Goal: Task Accomplishment & Management: Use online tool/utility

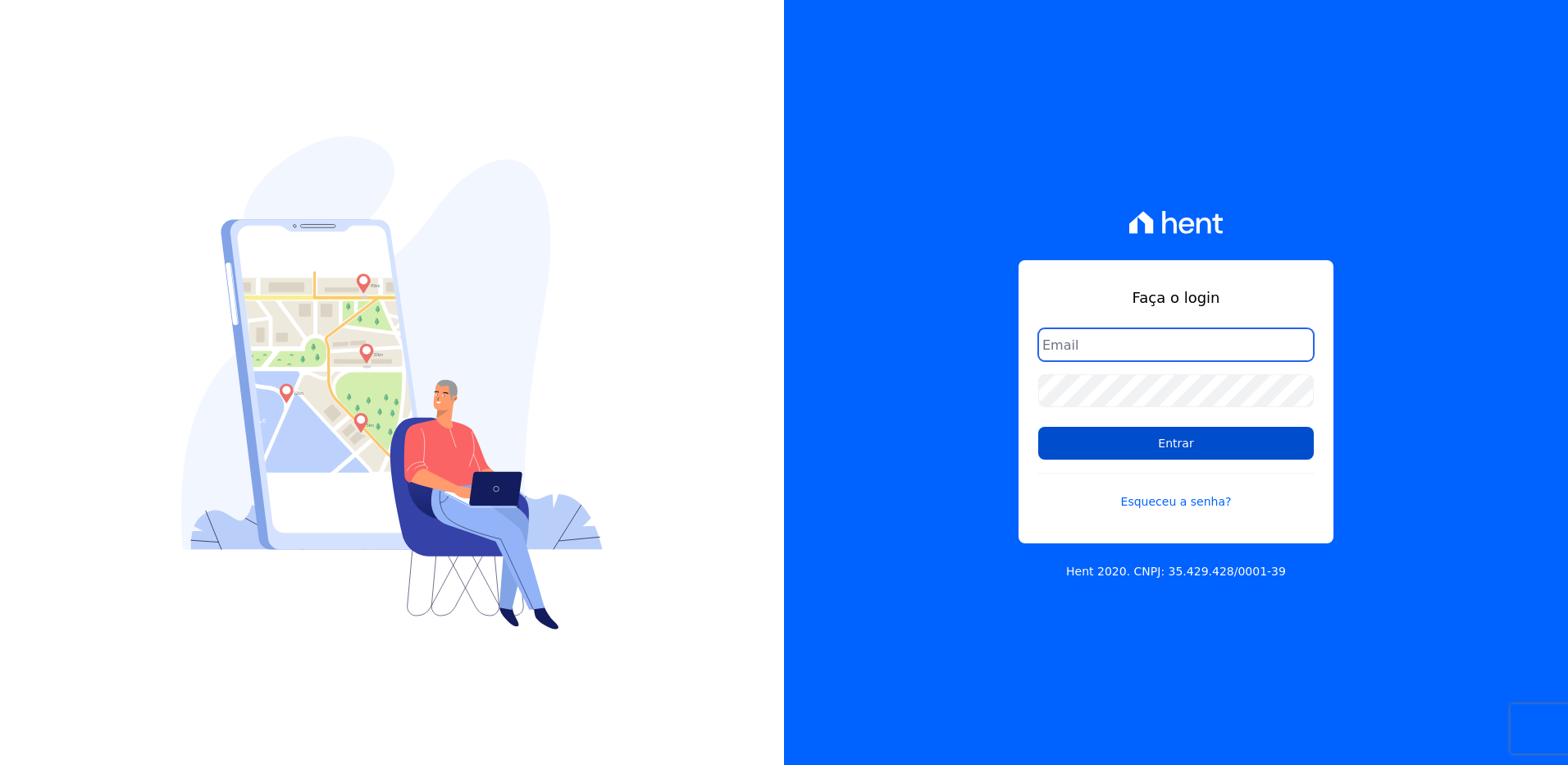
type input "[PERSON_NAME][EMAIL_ADDRESS][DOMAIN_NAME]"
click at [1180, 445] on input "Entrar" at bounding box center [1176, 442] width 276 height 33
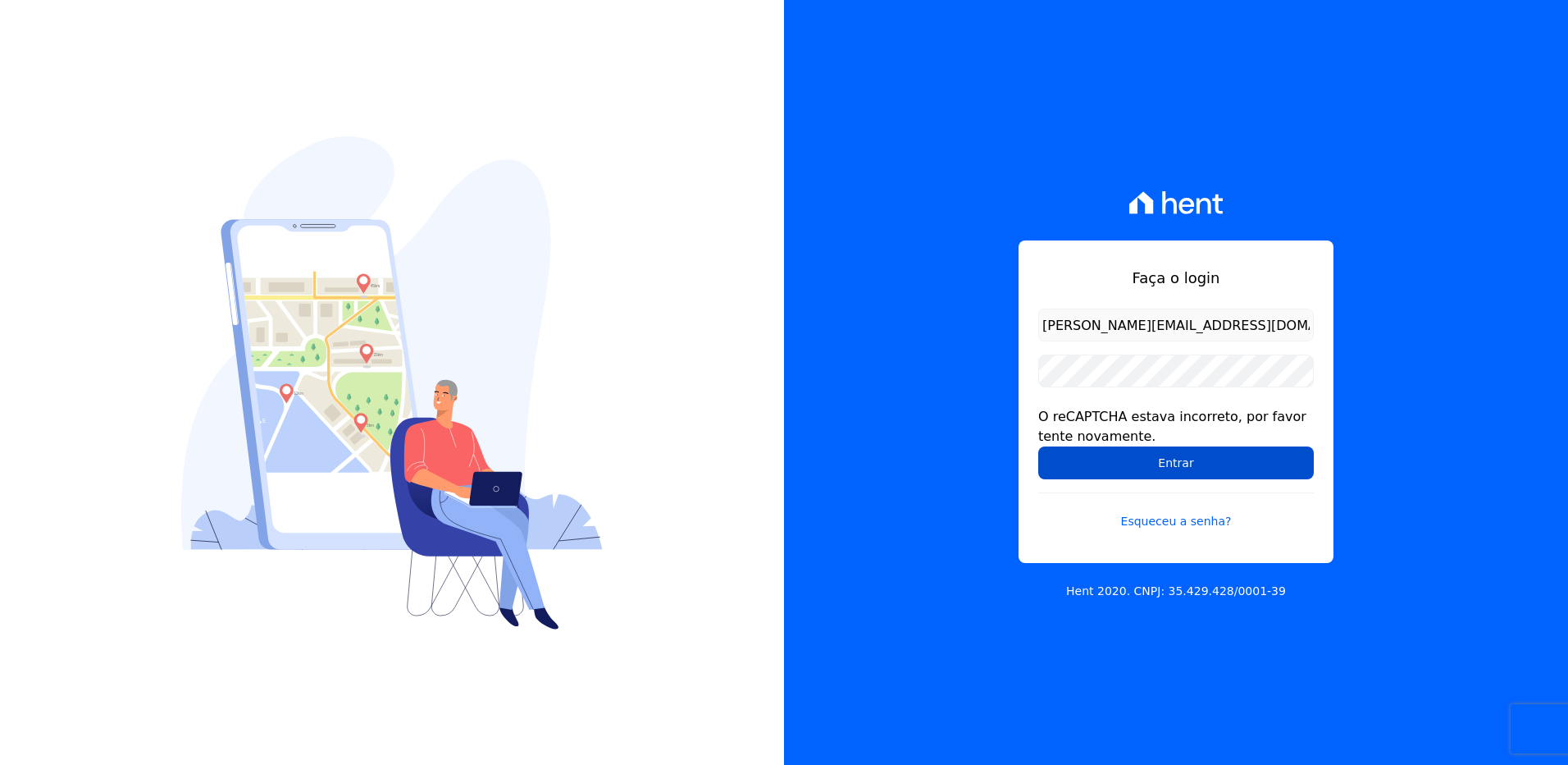
click at [1154, 459] on input "Entrar" at bounding box center [1176, 462] width 276 height 33
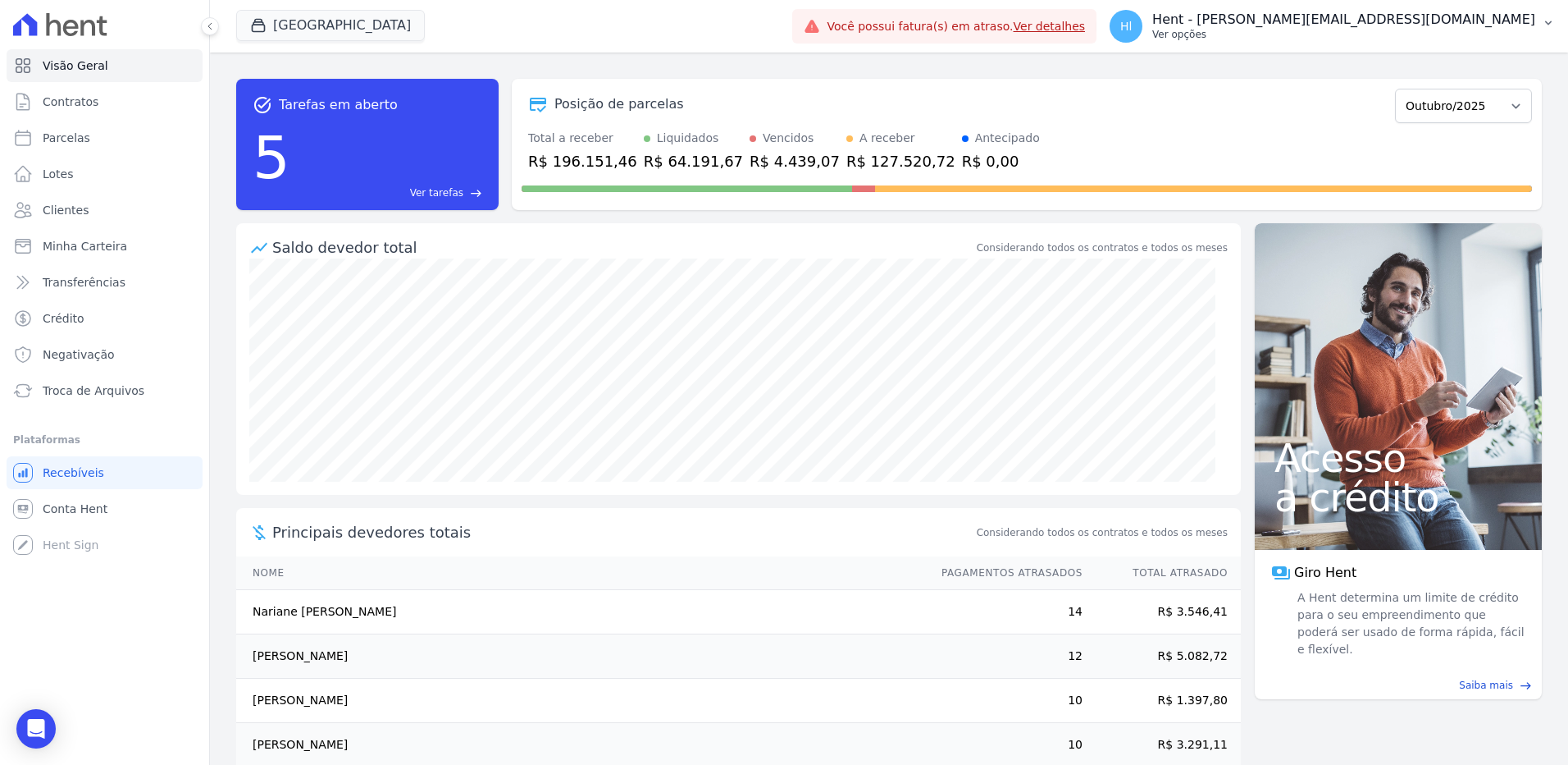
click at [1451, 24] on p "Hent - [PERSON_NAME][EMAIL_ADDRESS][DOMAIN_NAME]" at bounding box center [1343, 20] width 383 height 16
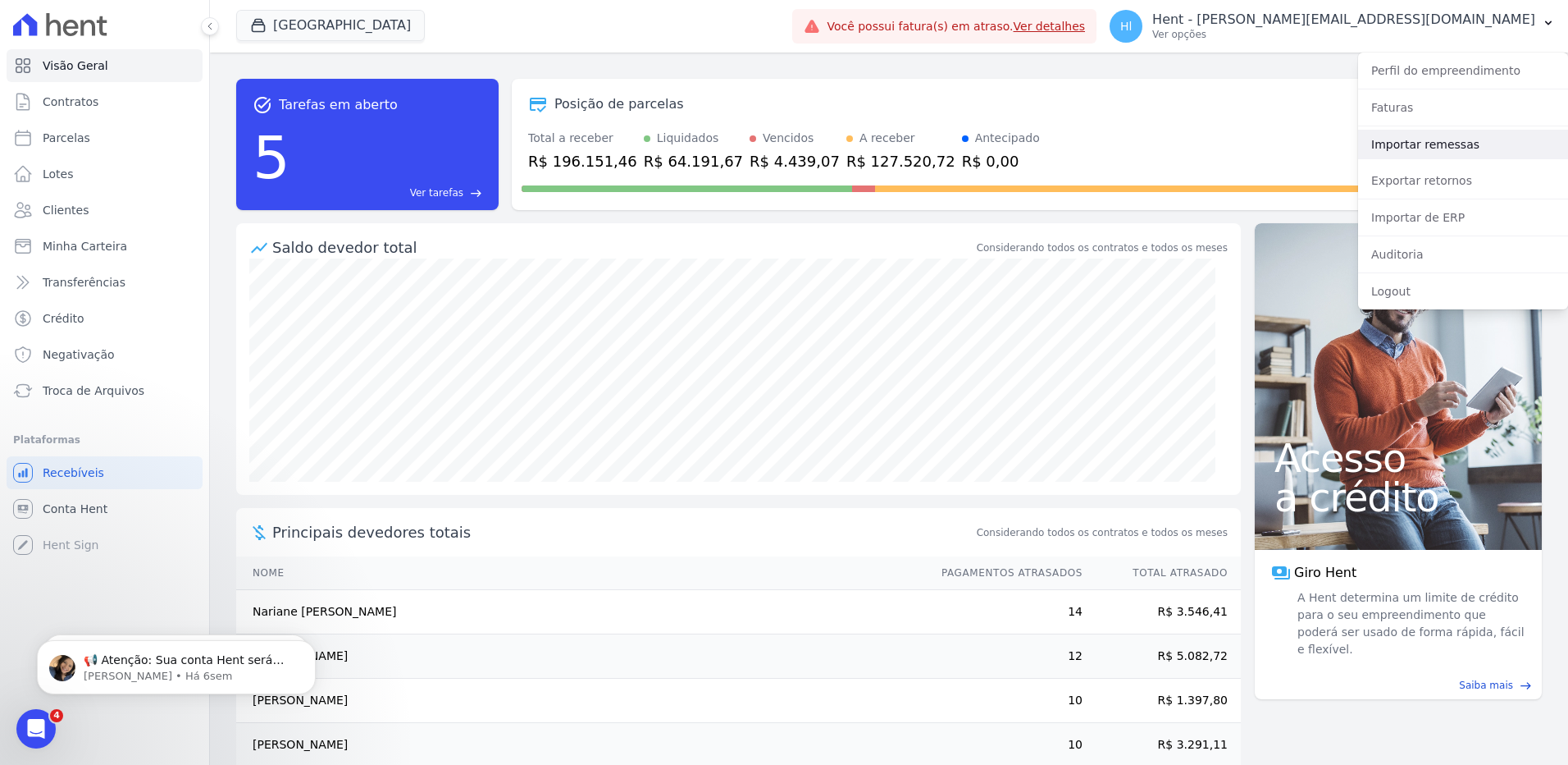
click at [1440, 147] on link "Importar remessas" at bounding box center [1462, 144] width 210 height 30
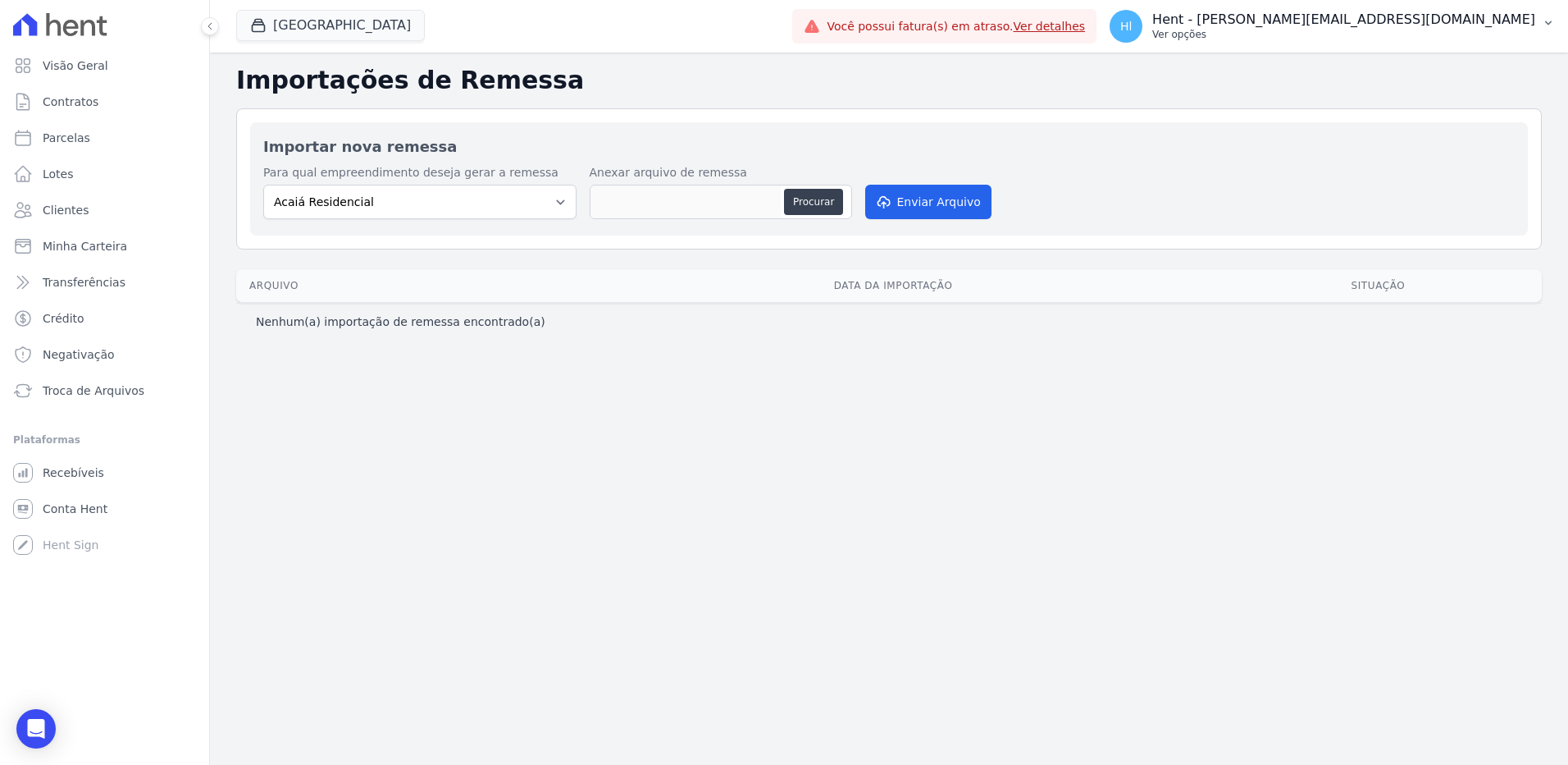
click at [1473, 21] on p "Hent - [PERSON_NAME][EMAIL_ADDRESS][DOMAIN_NAME]" at bounding box center [1343, 20] width 383 height 16
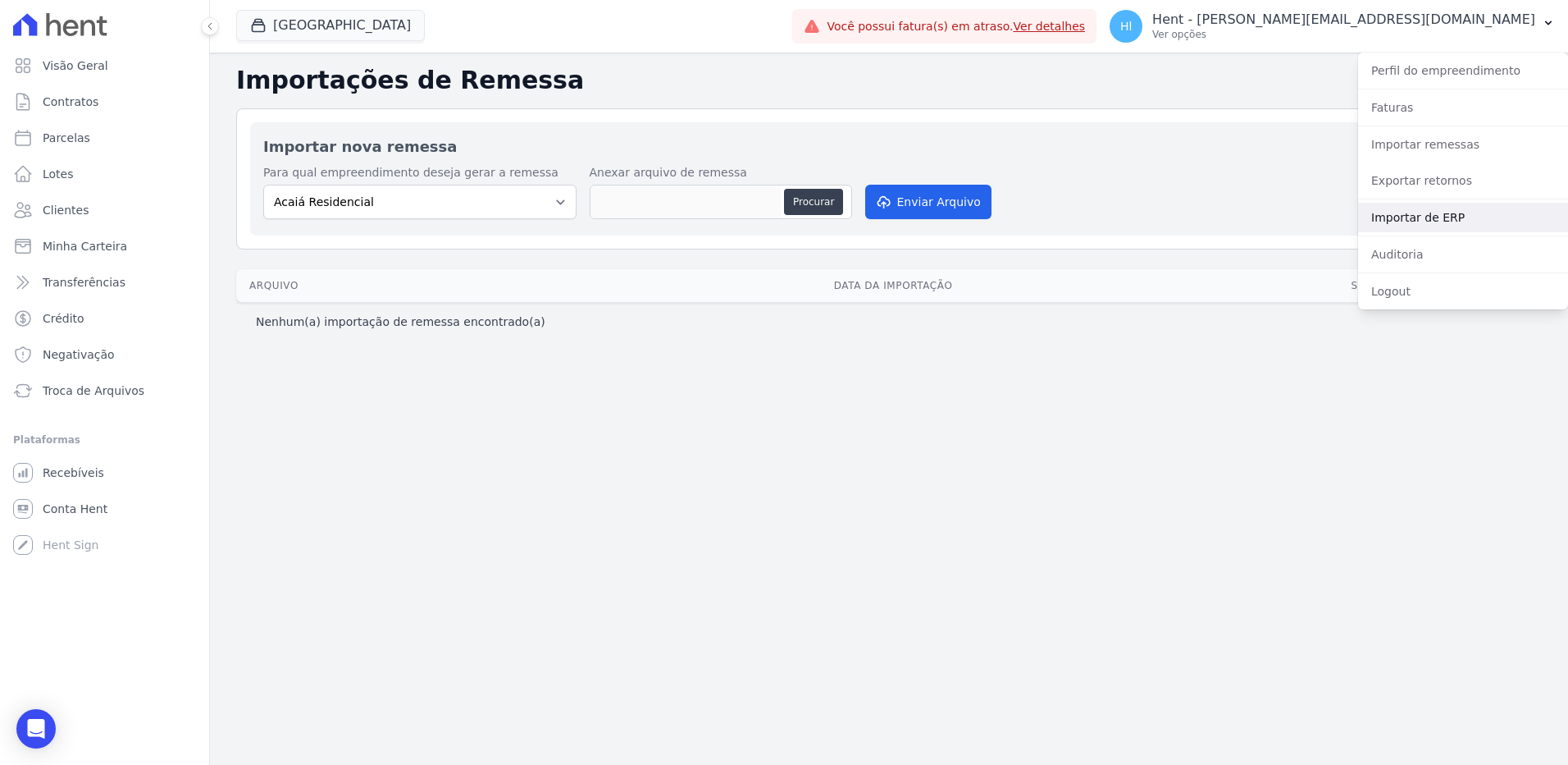
click at [1430, 213] on link "Importar de ERP" at bounding box center [1462, 217] width 210 height 30
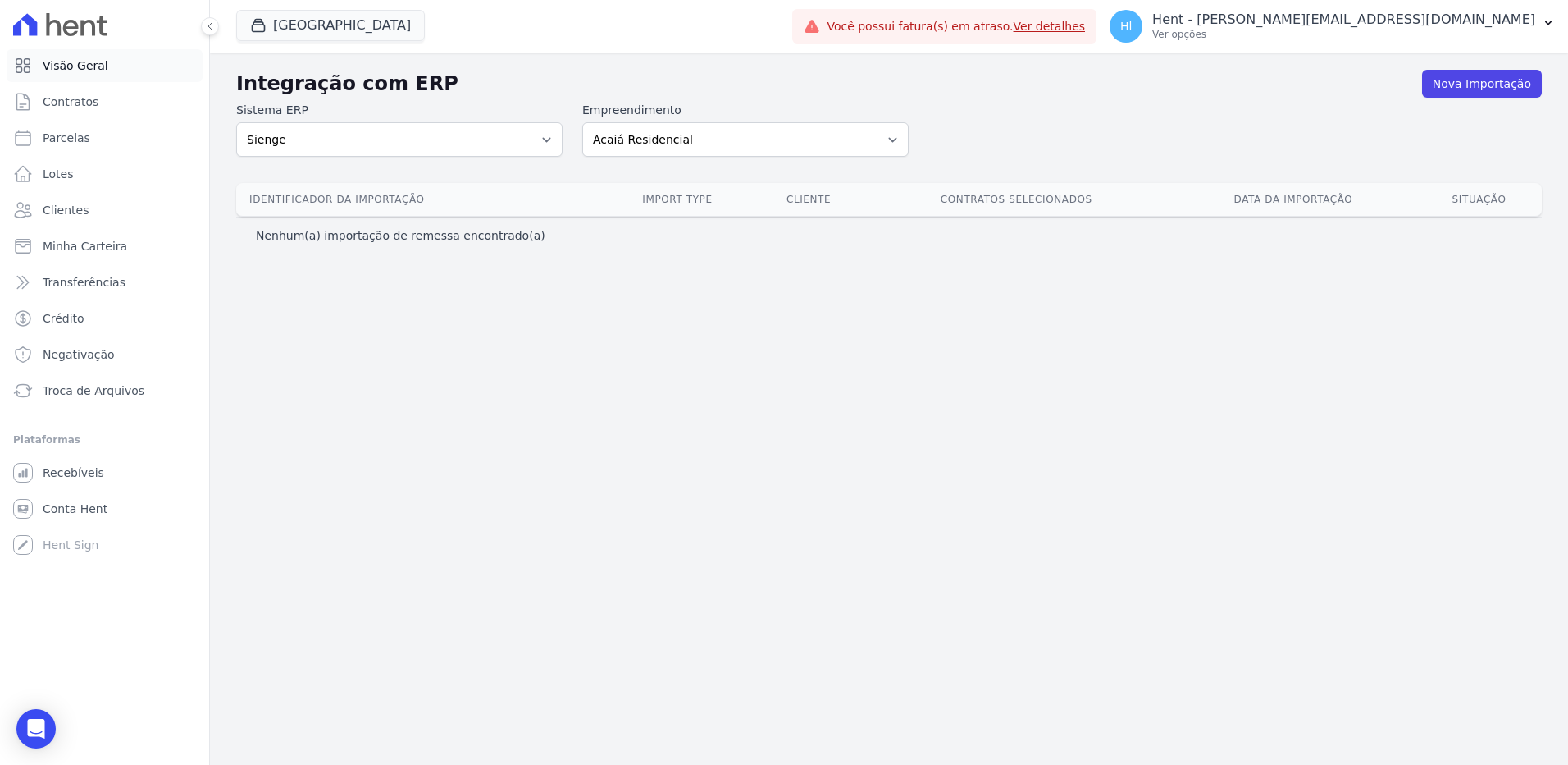
click at [69, 72] on span "Visão Geral" at bounding box center [76, 66] width 66 height 16
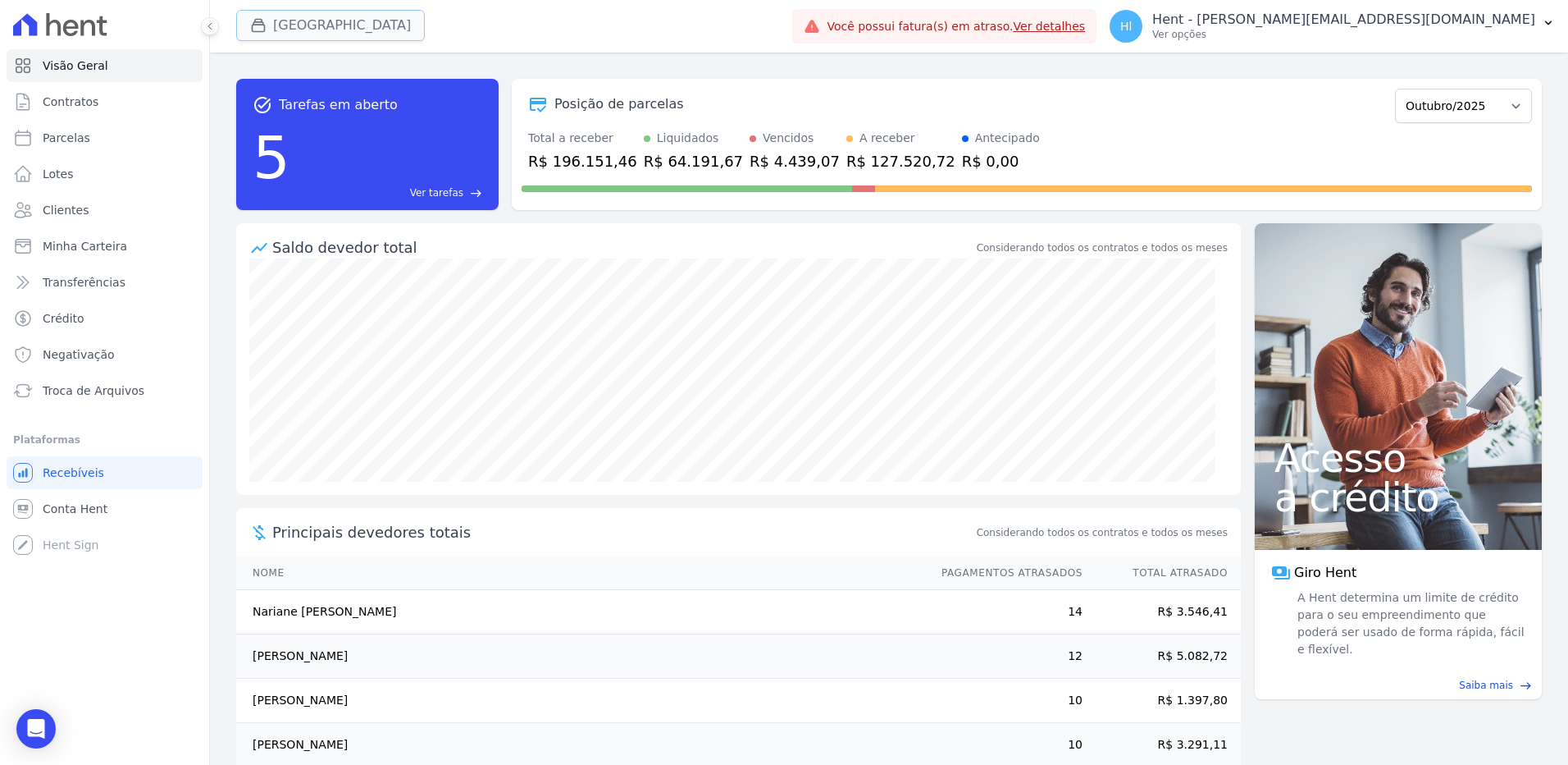
click at [337, 24] on button "Parque Dos Passaros" at bounding box center [330, 25] width 188 height 31
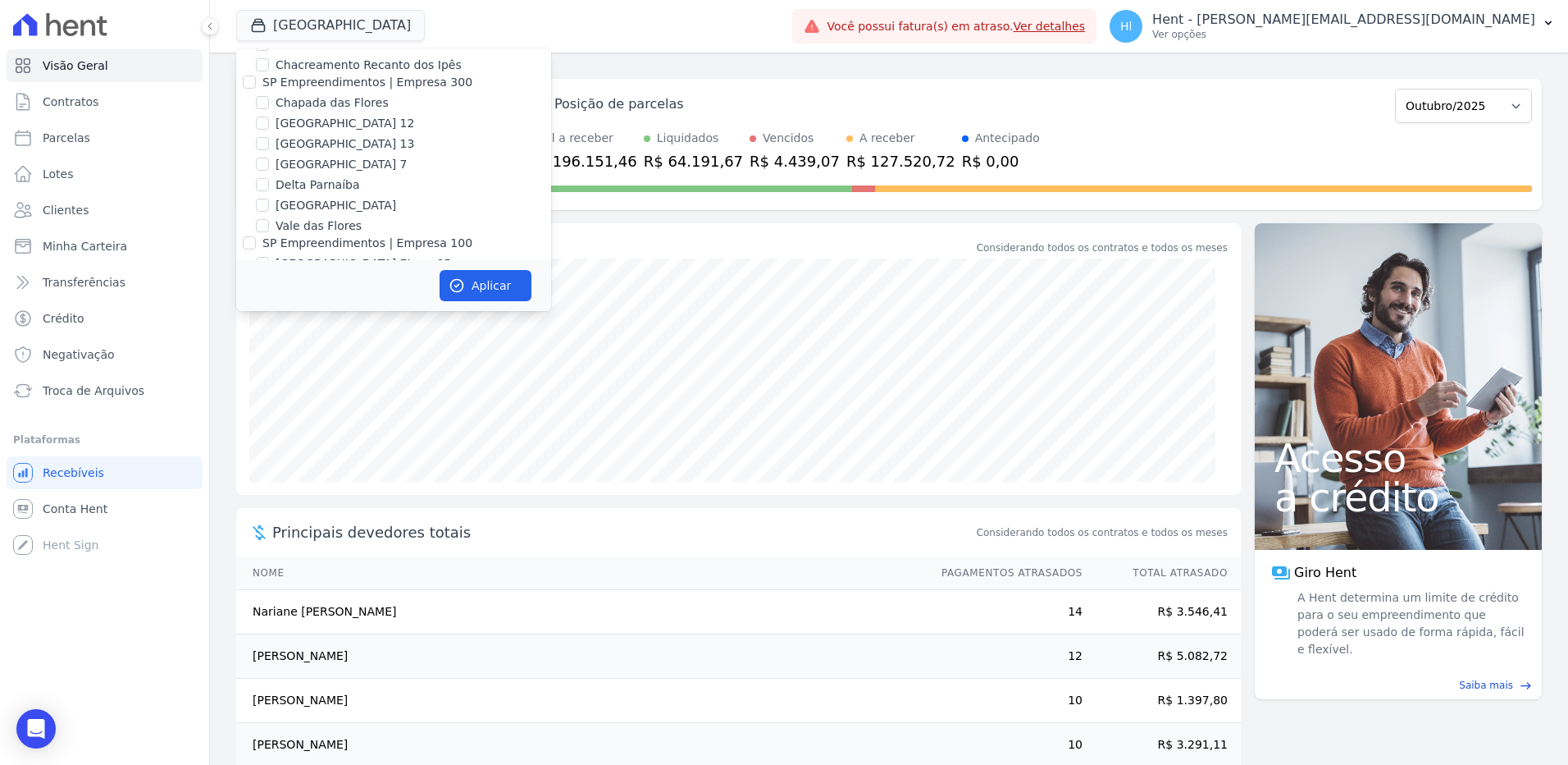
scroll to position [8014, 0]
click at [265, 371] on input "PARQUE DOS PASSAROS" at bounding box center [262, 377] width 13 height 13
checkbox input "false"
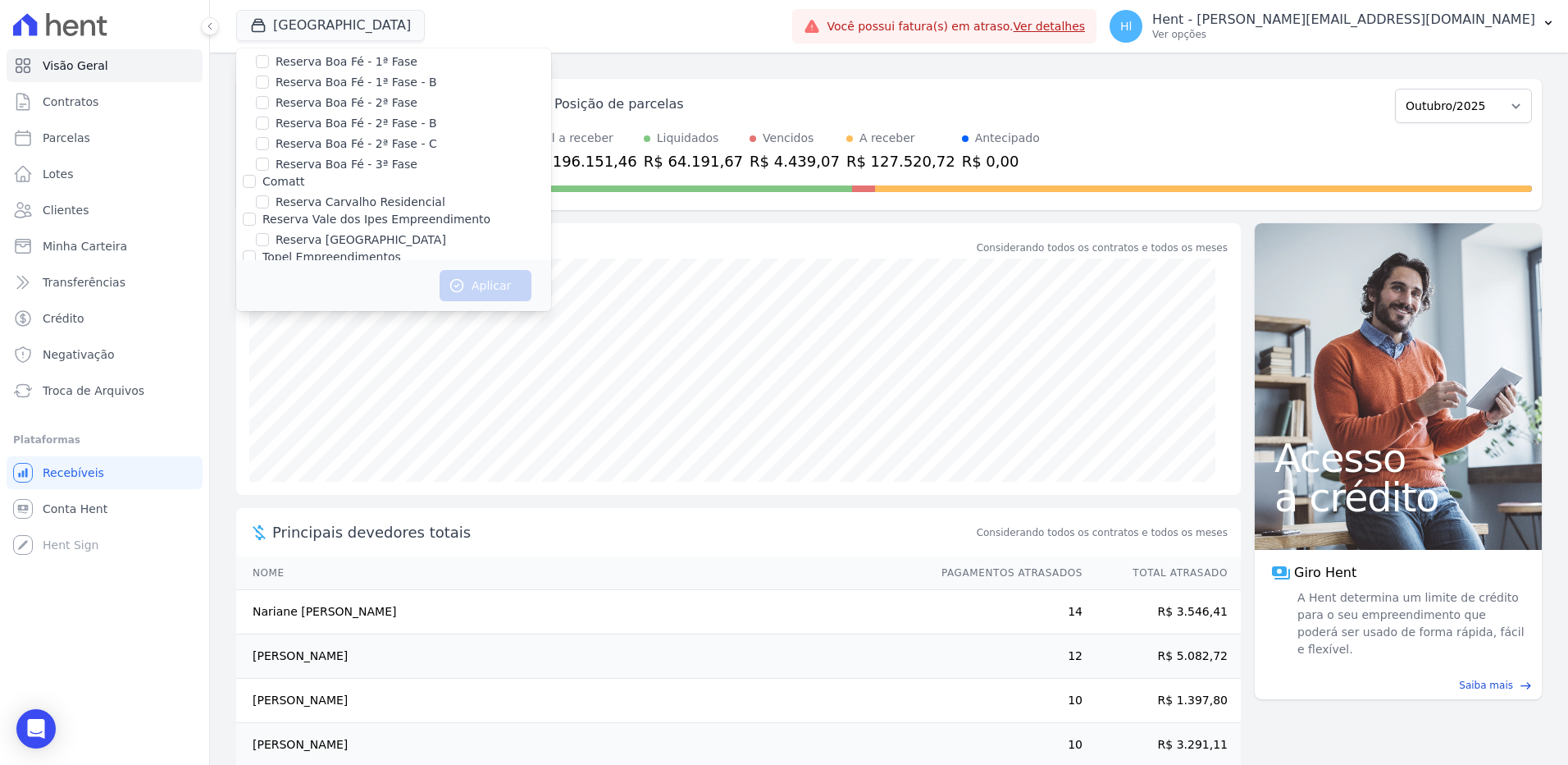
scroll to position [8851, 0]
click at [1233, 105] on div "Posição de parcelas" at bounding box center [955, 105] width 867 height 20
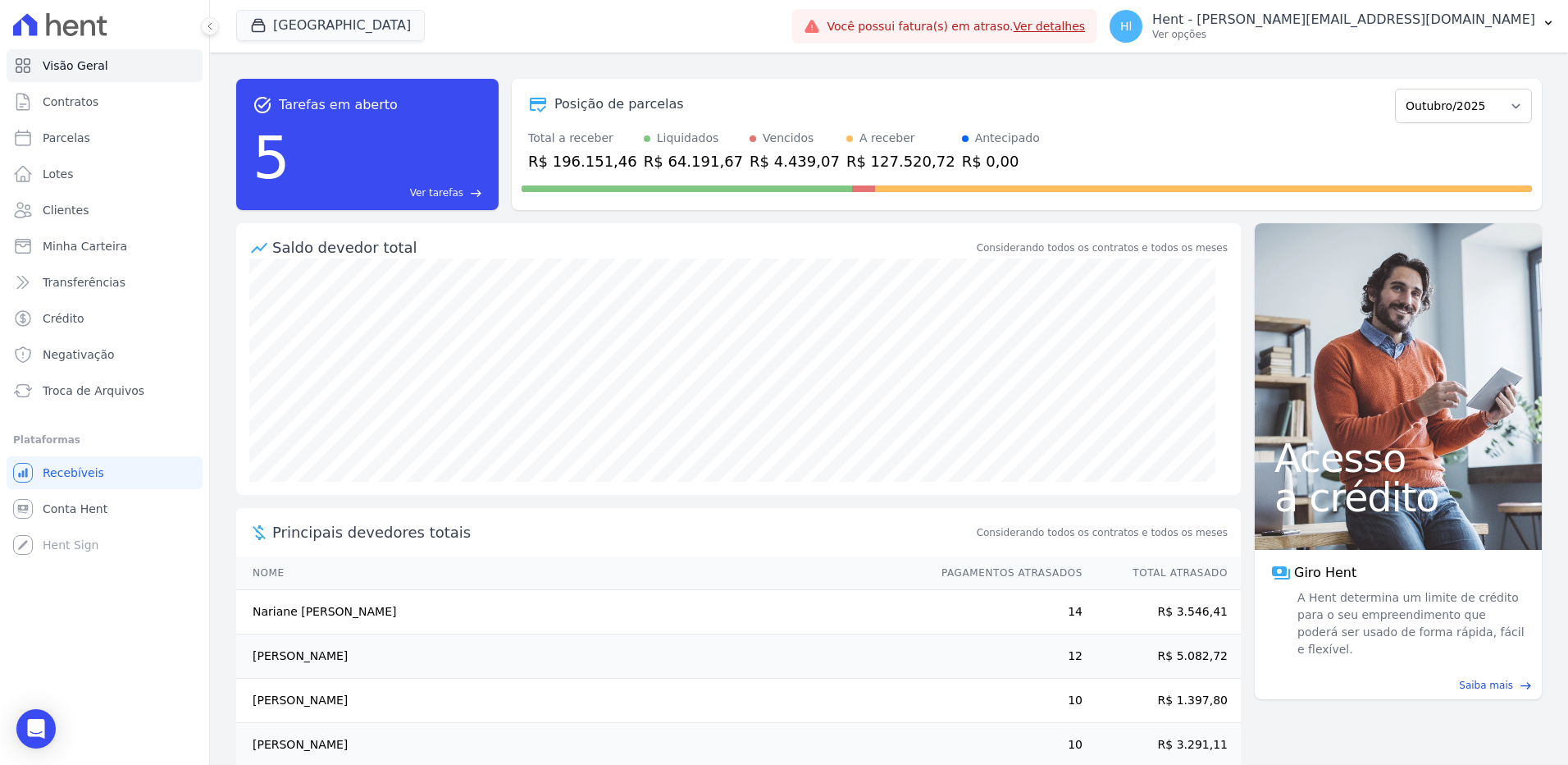
click at [811, 60] on div "task_alt Tarefas em aberto 5 Ver tarefas east Posição de parcelas Dezembro/2021…" at bounding box center [889, 408] width 1358 height 712
click at [356, 17] on button "Parque Dos Passaros" at bounding box center [330, 25] width 188 height 31
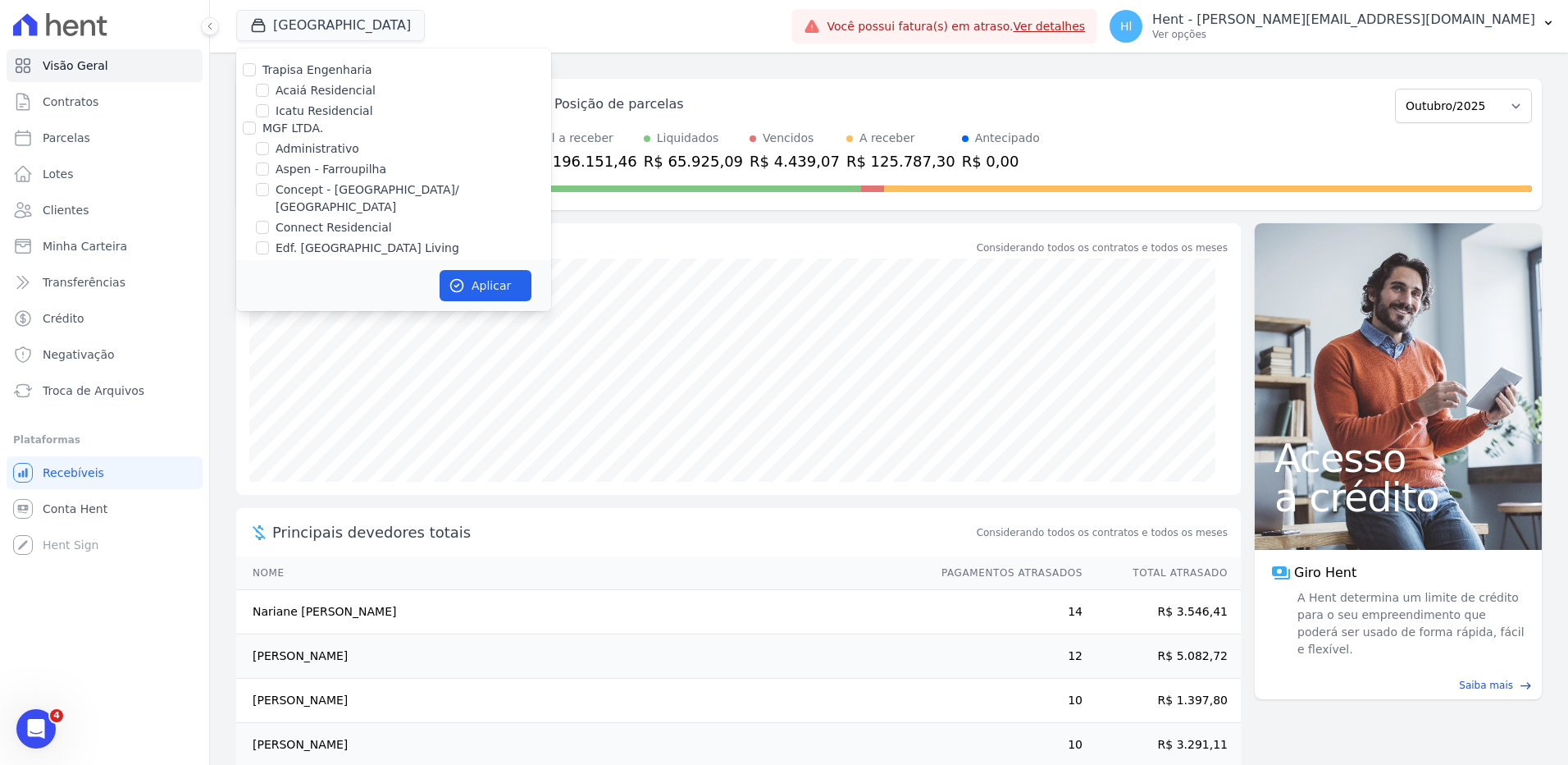
scroll to position [9498, 0]
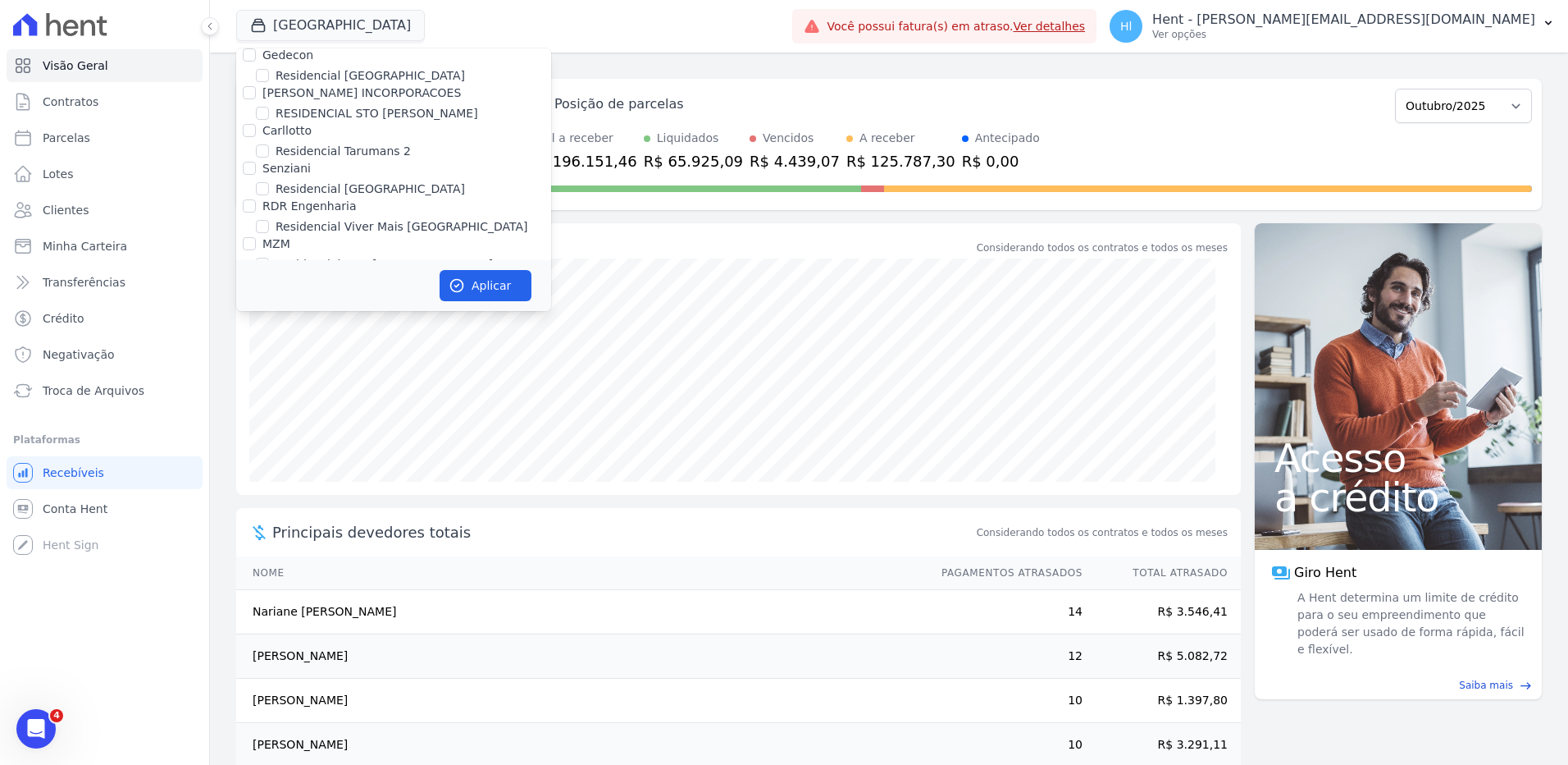
click at [260, 388] on input "RSN EMPREENDIMENTO IMOBILIARIO II SPE LTDA" at bounding box center [262, 394] width 13 height 13
checkbox input "true"
click at [498, 281] on button "Aplicar" at bounding box center [485, 285] width 92 height 31
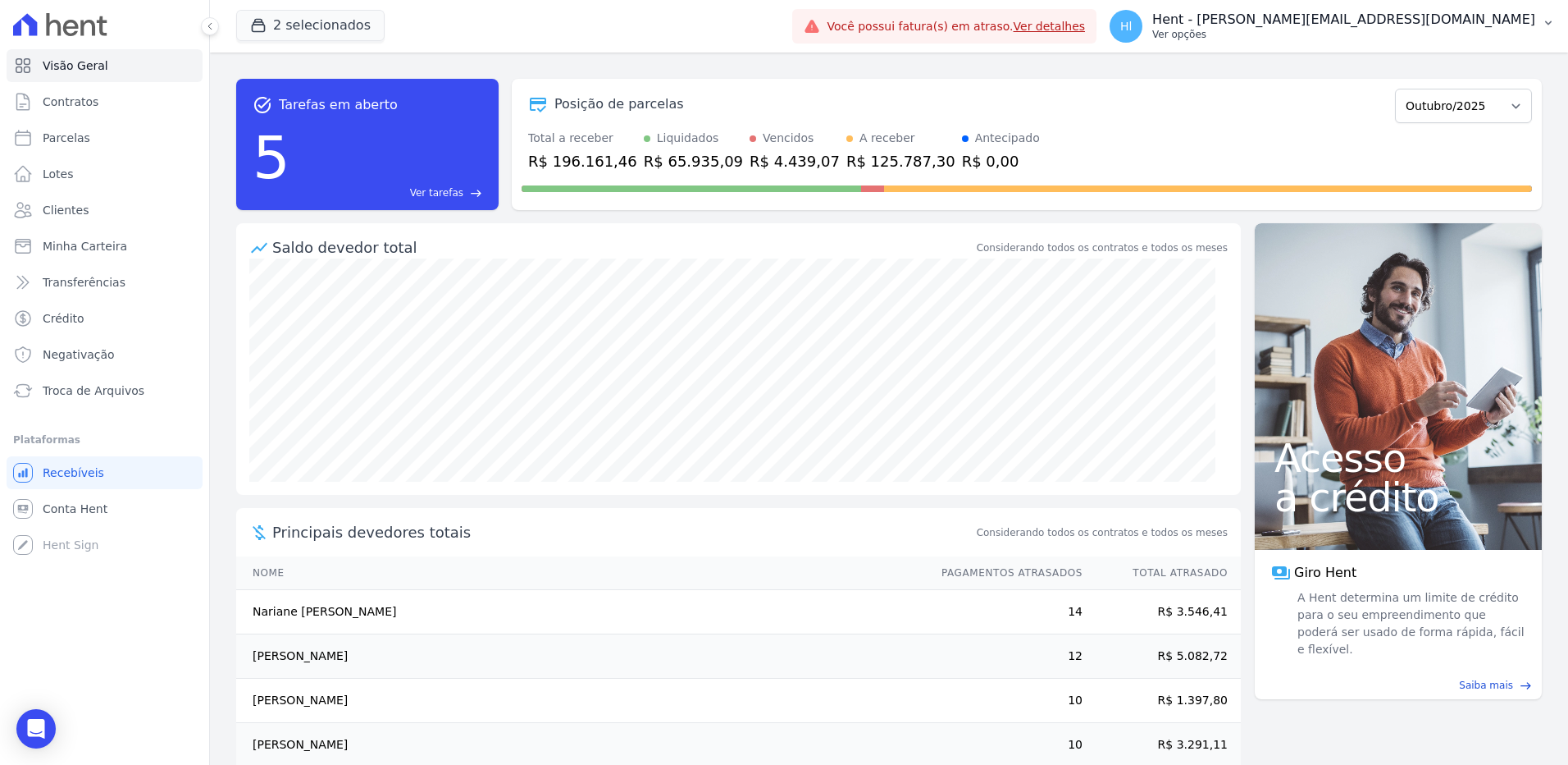
click at [1430, 42] on div "Hl Hent - leonan.rodrigues@e-arke.com Ver opções" at bounding box center [1321, 26] width 425 height 33
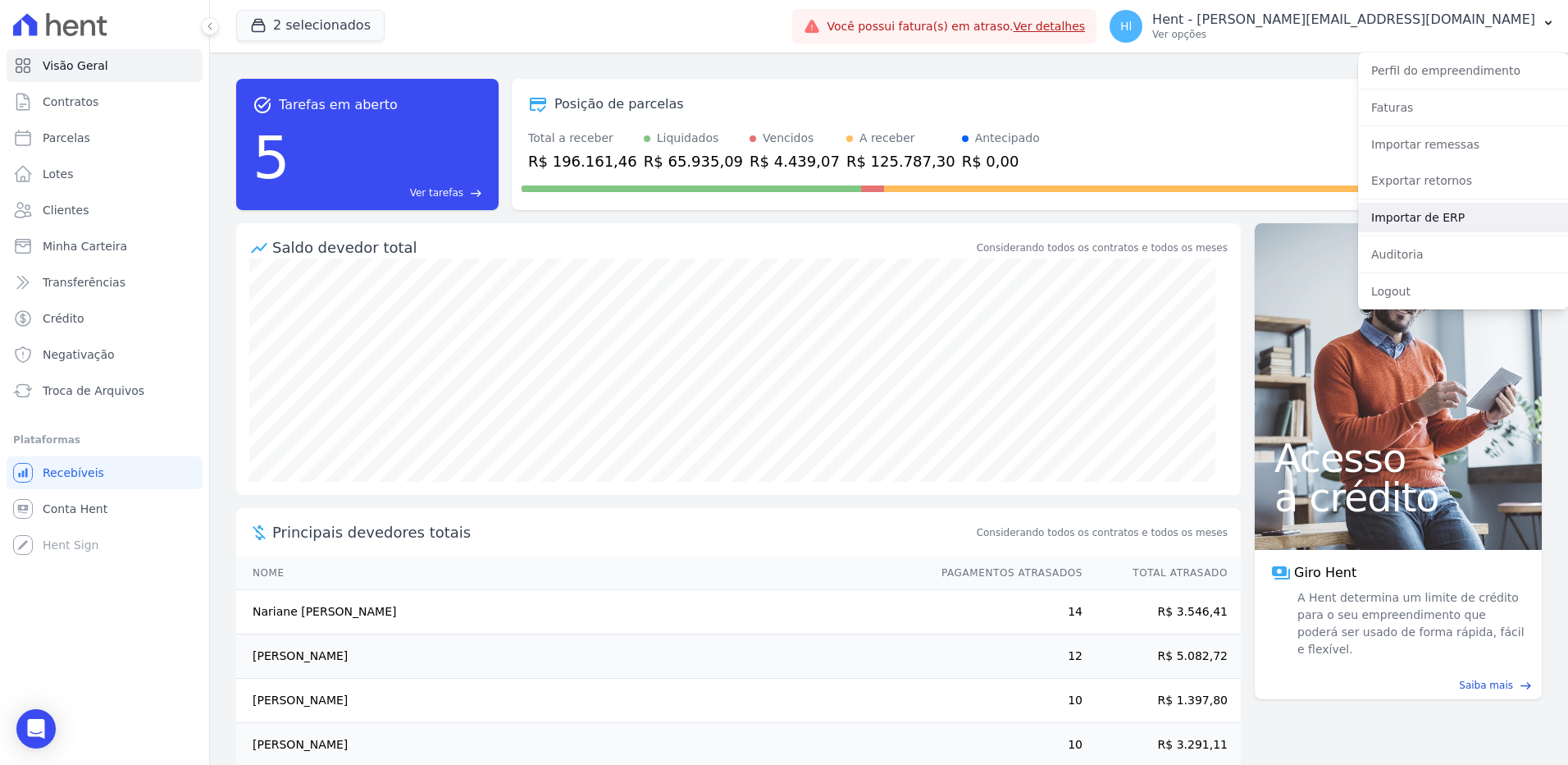
click at [1426, 219] on link "Importar de ERP" at bounding box center [1462, 217] width 210 height 30
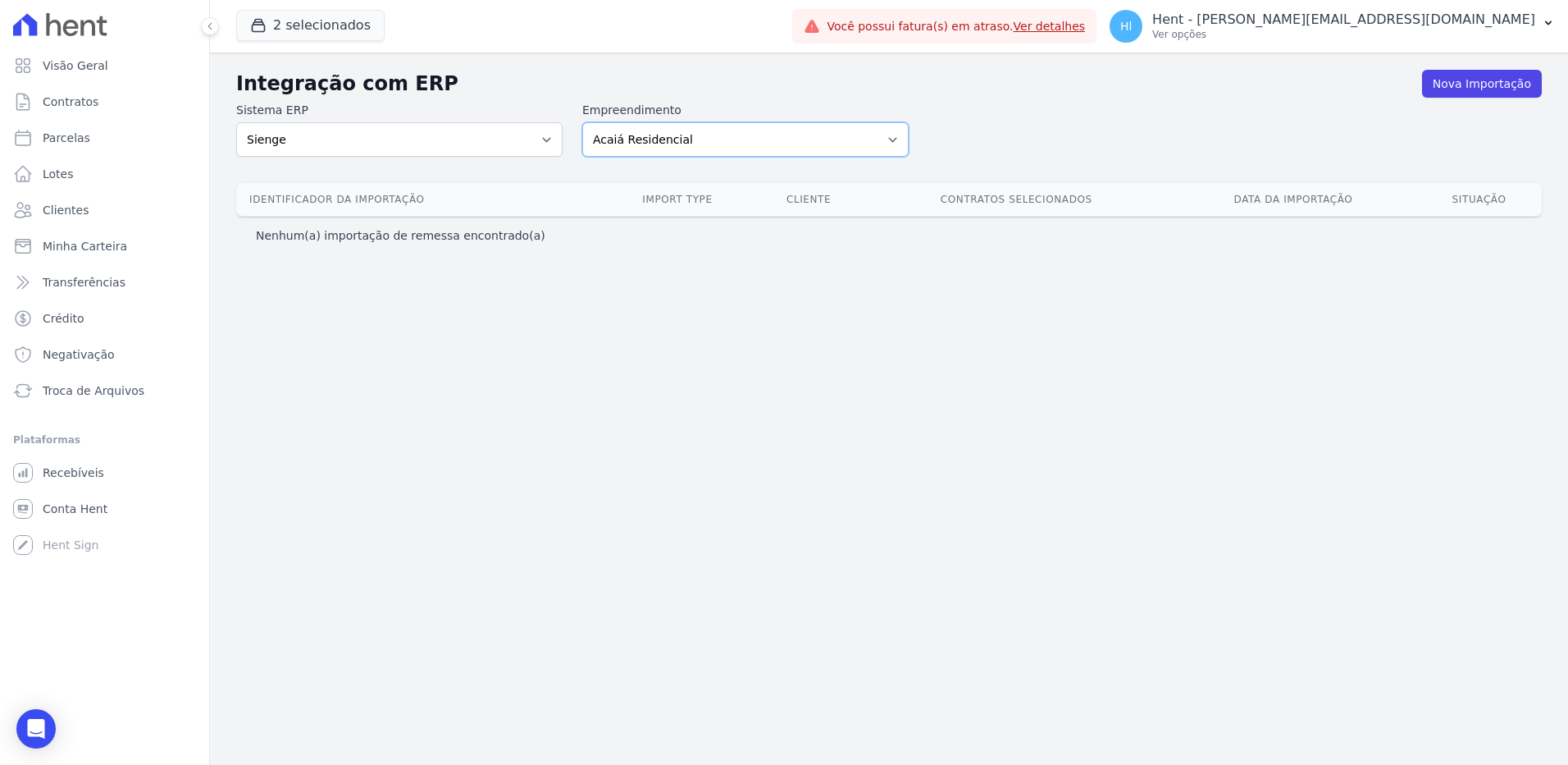
click at [808, 137] on select "Acaiá Residencial Administrativo AGILE ELOI MENDES SPE SA Agile Pavican São Lou…" at bounding box center [746, 139] width 327 height 35
click at [787, 149] on select "Acaiá Residencial Administrativo AGILE ELOI MENDES SPE SA Agile Pavican São Lou…" at bounding box center [746, 139] width 327 height 35
click at [894, 132] on select "Acaiá Residencial Administrativo AGILE ELOI MENDES SPE SA Agile Pavican São Lou…" at bounding box center [746, 139] width 327 height 35
select select "0f4a268f-6102-4273-a44d-2b63cf97ed53"
click at [582, 123] on select "Acaiá Residencial Administrativo AGILE ELOI MENDES SPE SA Agile Pavican São Lou…" at bounding box center [746, 139] width 327 height 35
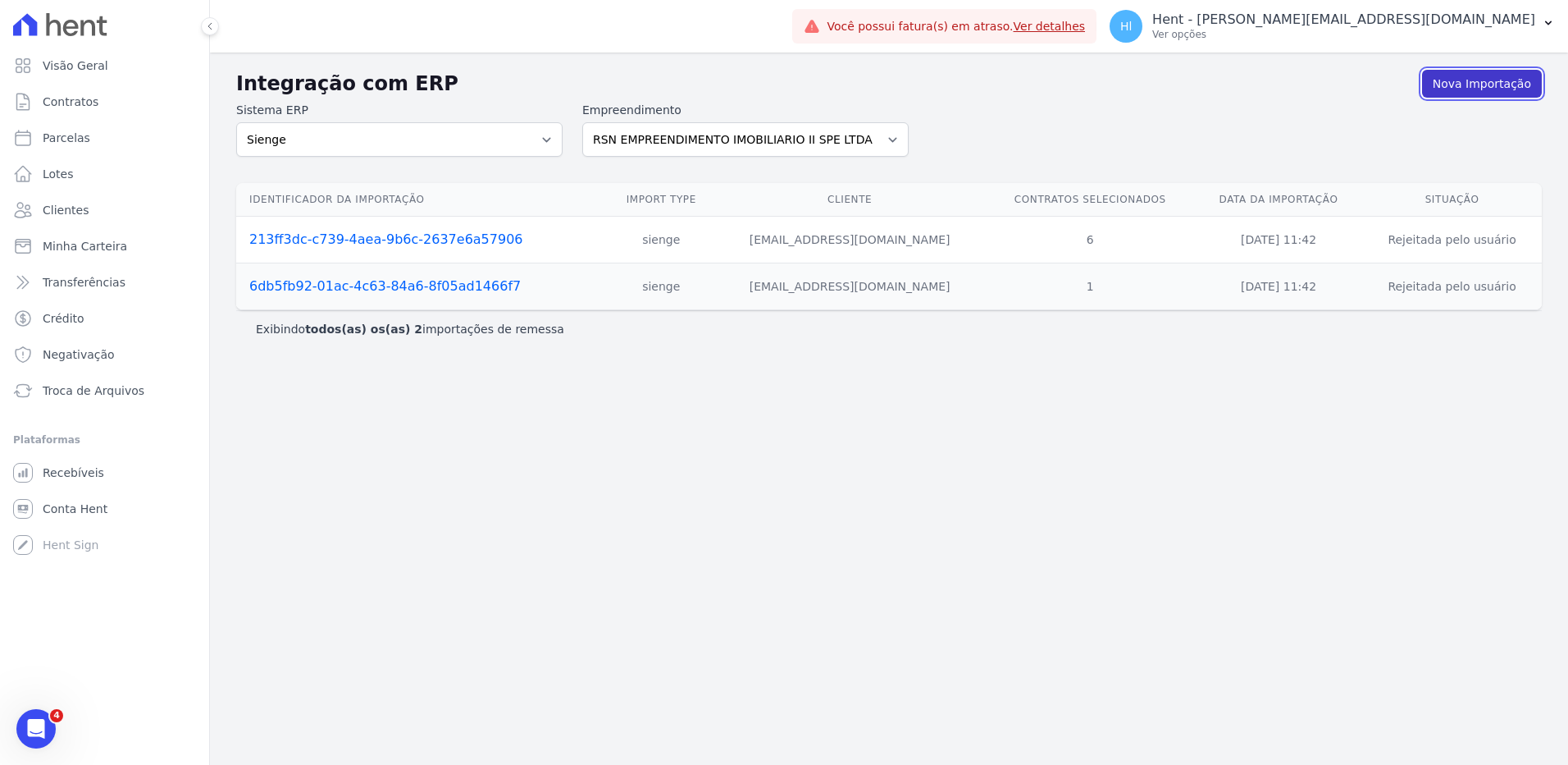
click at [1464, 82] on link "Nova Importação" at bounding box center [1481, 84] width 119 height 28
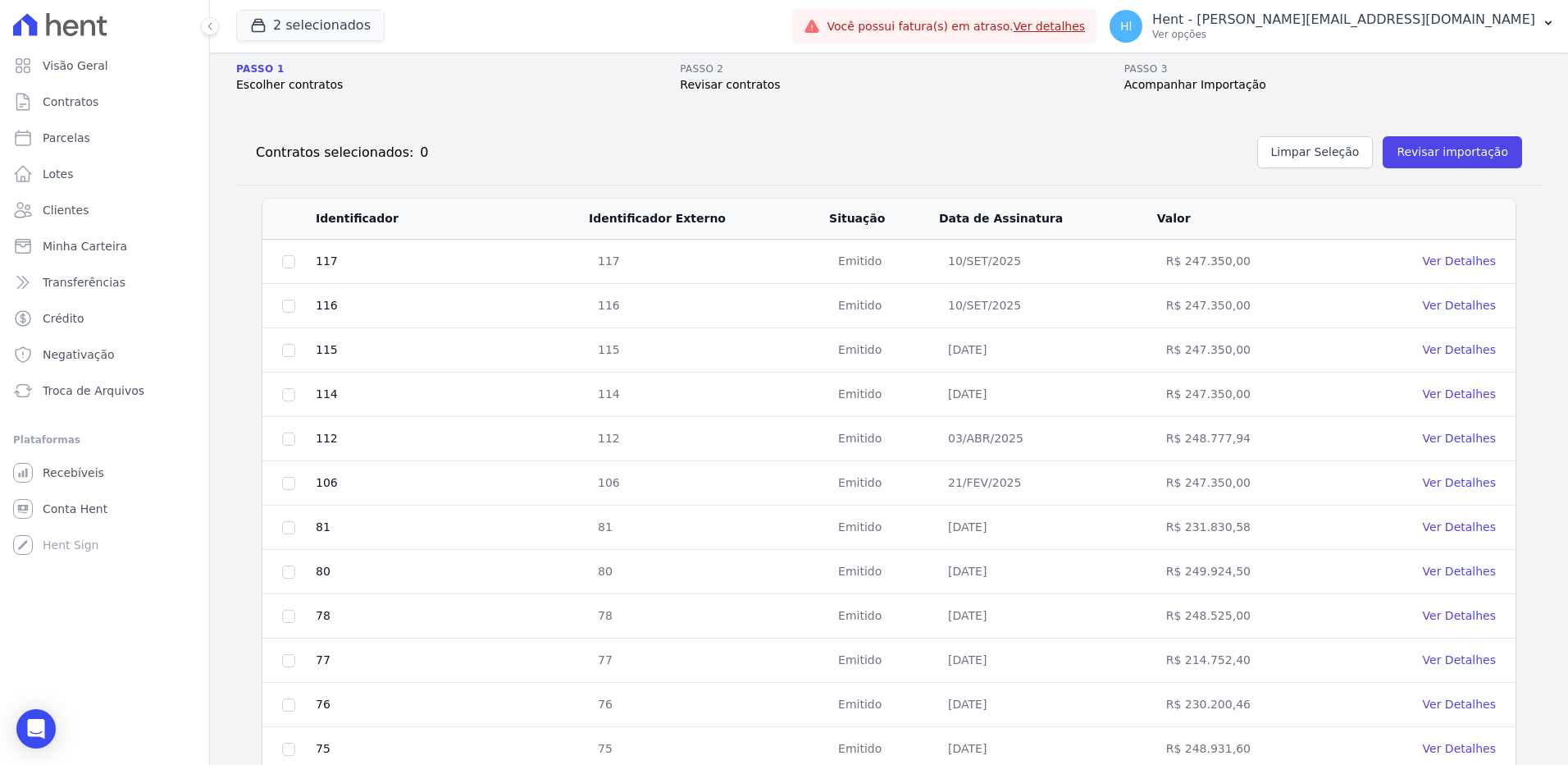
scroll to position [73, 0]
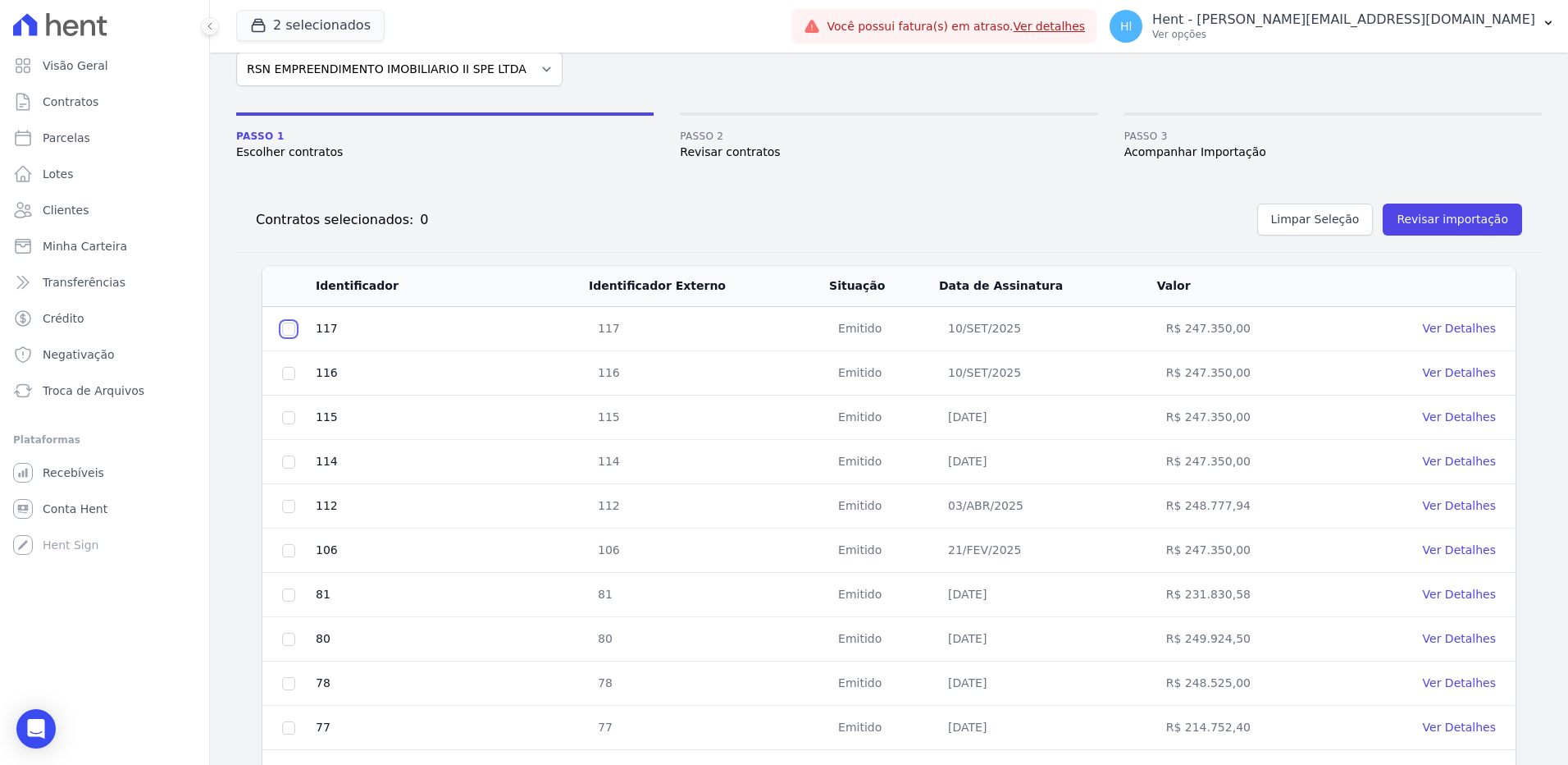
click at [291, 323] on input "checkbox" at bounding box center [288, 329] width 13 height 13
checkbox input "true"
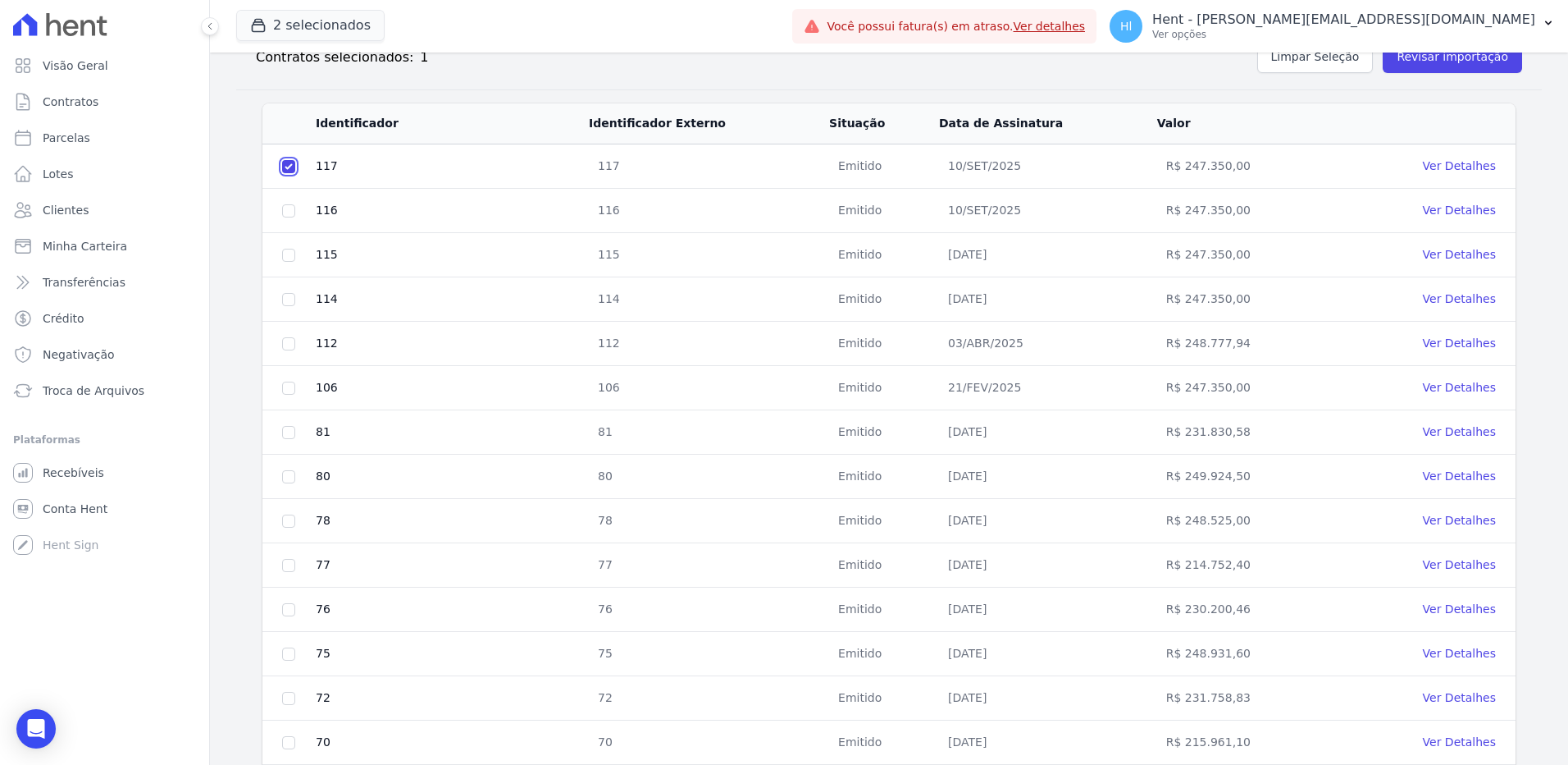
scroll to position [237, 0]
click at [297, 211] on td at bounding box center [289, 209] width 53 height 44
click at [289, 211] on input "checkbox" at bounding box center [288, 208] width 13 height 13
checkbox input "true"
click at [289, 256] on input "checkbox" at bounding box center [288, 253] width 13 height 13
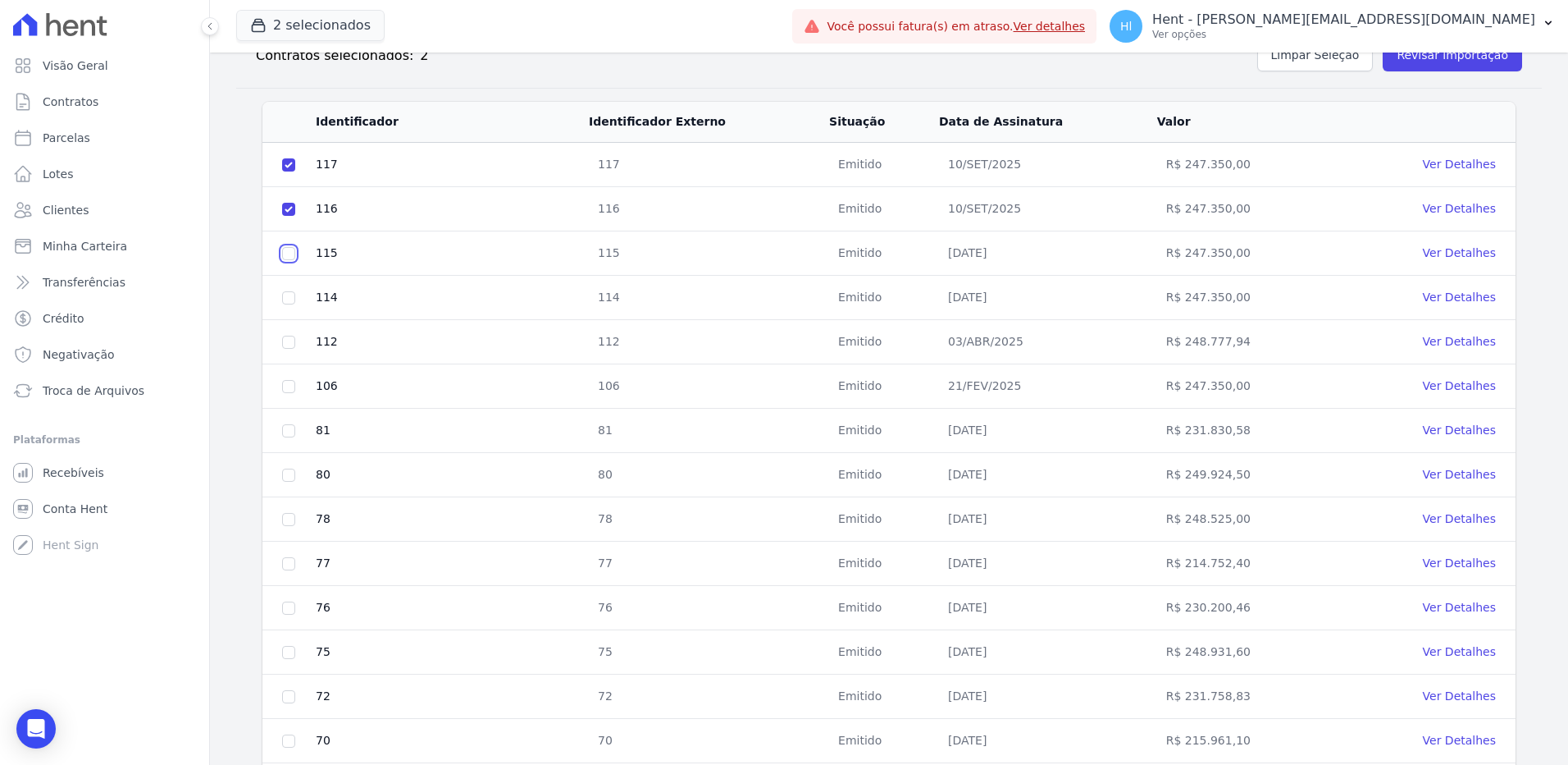
checkbox input "true"
click at [288, 300] on input "checkbox" at bounding box center [288, 297] width 13 height 13
checkbox input "true"
click at [285, 341] on input "checkbox" at bounding box center [288, 342] width 13 height 13
checkbox input "true"
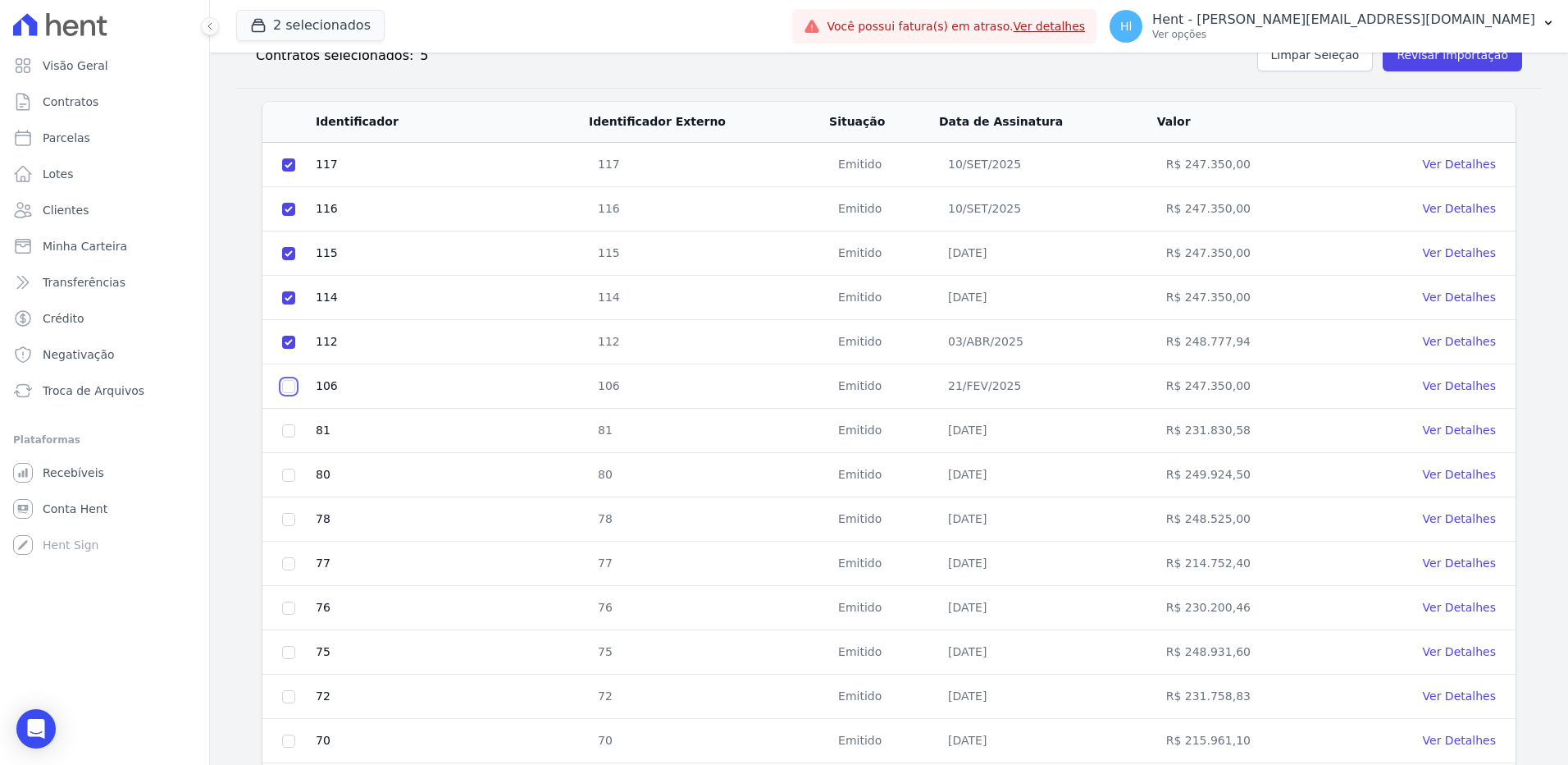
click at [286, 383] on input "checkbox" at bounding box center [288, 385] width 13 height 13
checkbox input "true"
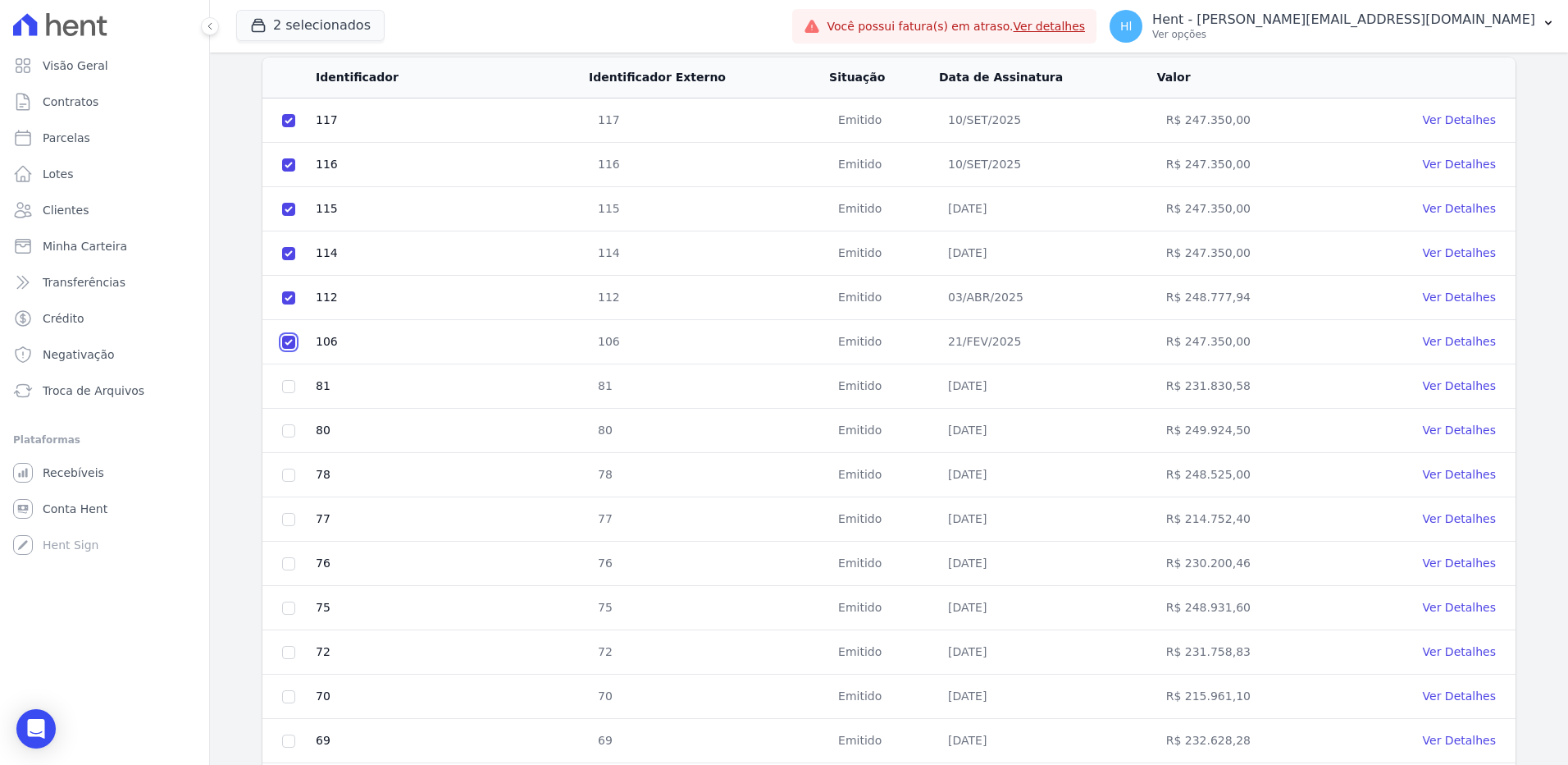
scroll to position [319, 0]
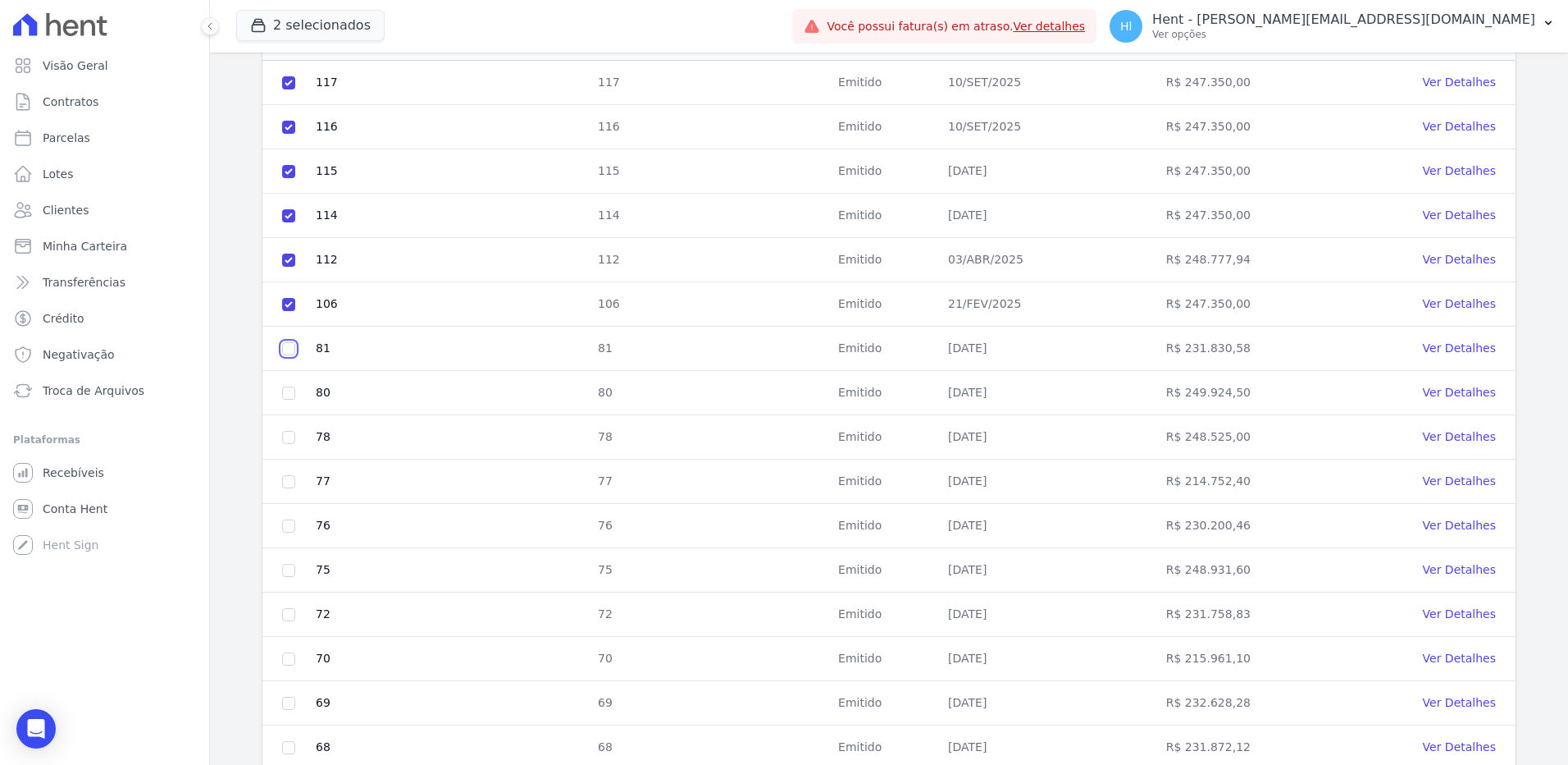
click at [291, 348] on input "checkbox" at bounding box center [288, 348] width 13 height 13
checkbox input "true"
click at [288, 389] on input "checkbox" at bounding box center [288, 392] width 13 height 13
checkbox input "true"
click at [294, 441] on input "checkbox" at bounding box center [288, 436] width 13 height 13
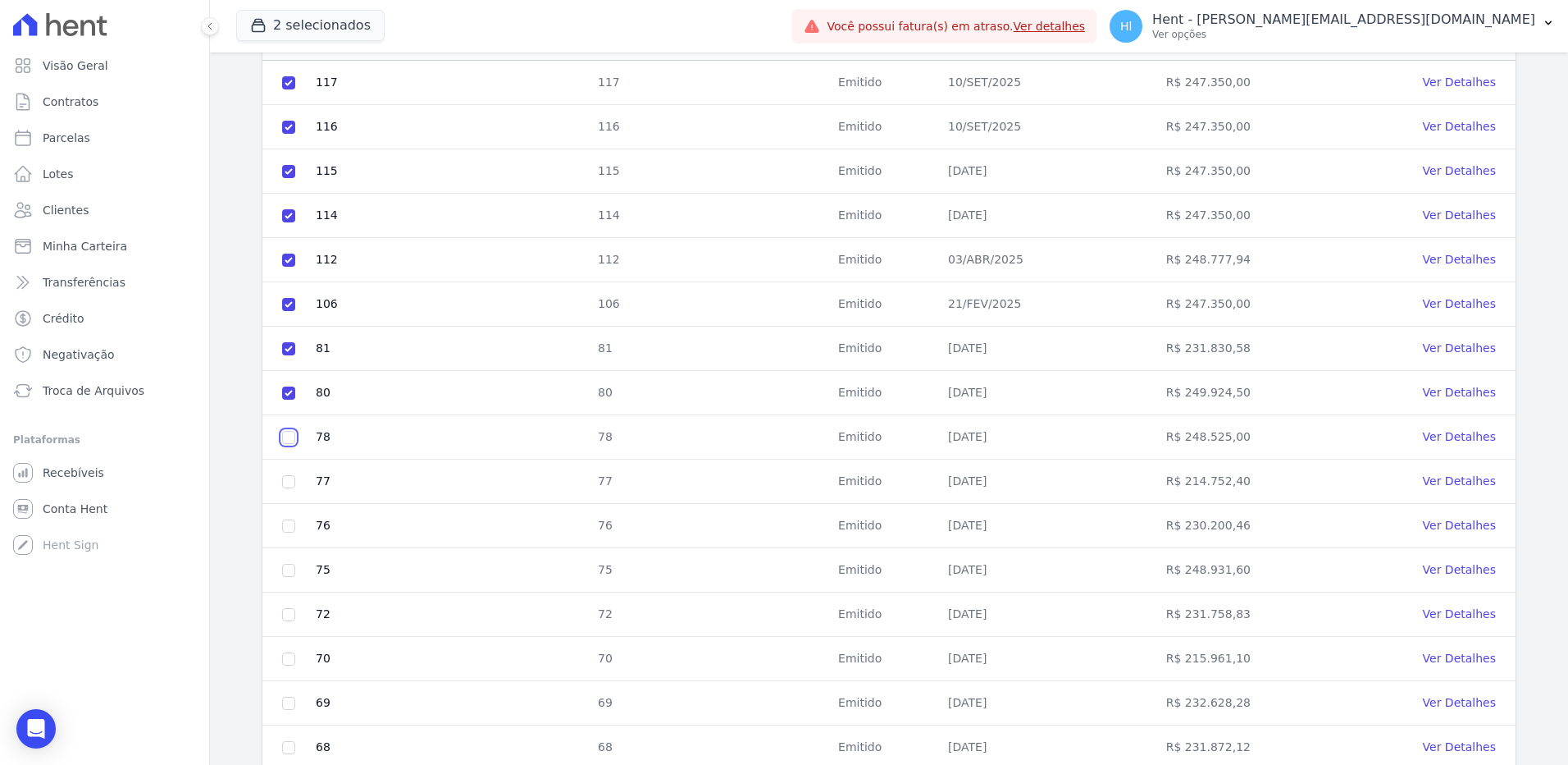
checkbox input "true"
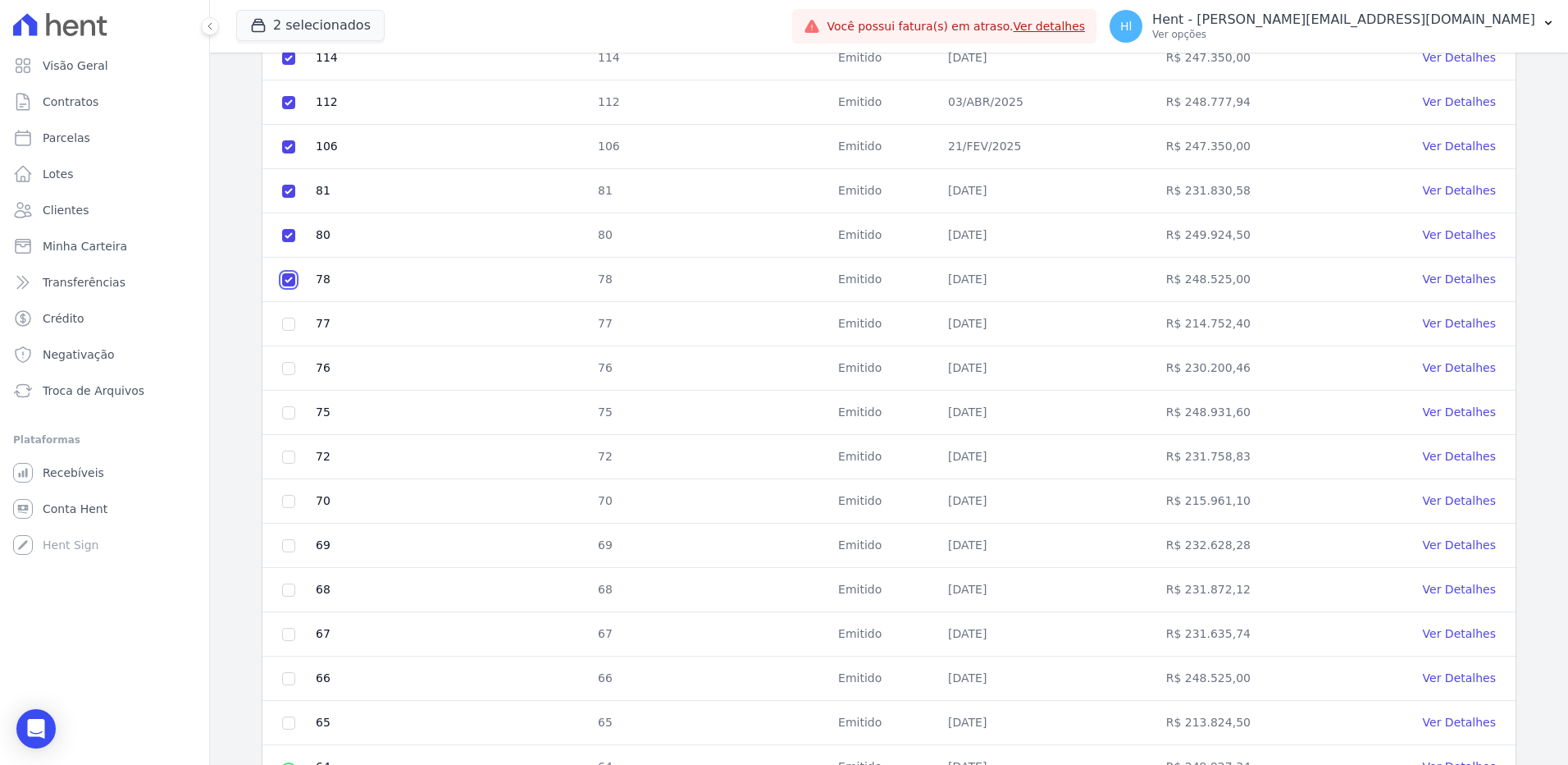
scroll to position [483, 0]
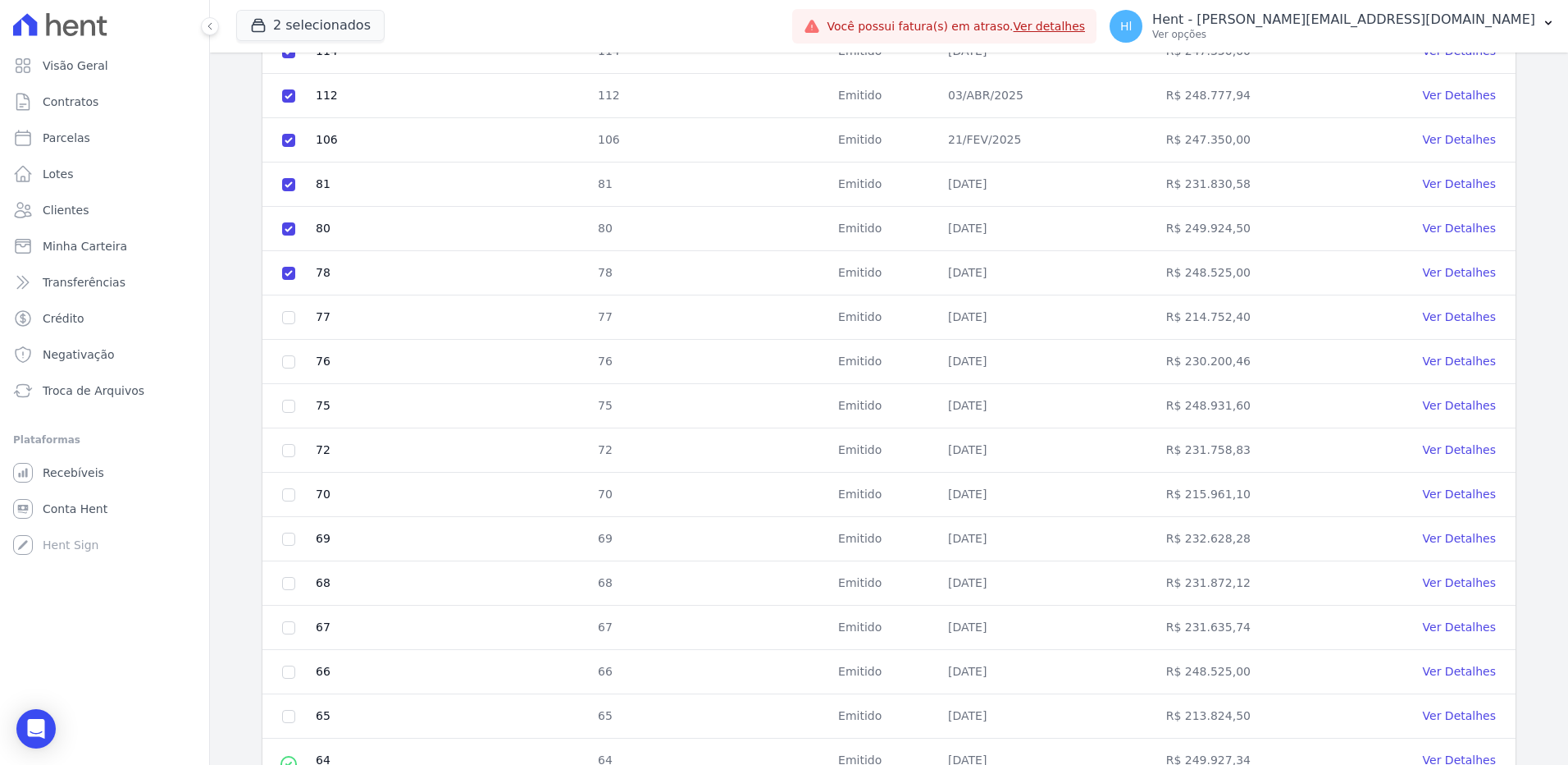
click at [290, 309] on td at bounding box center [289, 317] width 53 height 44
click at [290, 320] on input "checkbox" at bounding box center [288, 317] width 13 height 13
checkbox input "true"
click at [294, 361] on input "checkbox" at bounding box center [288, 362] width 13 height 13
checkbox input "true"
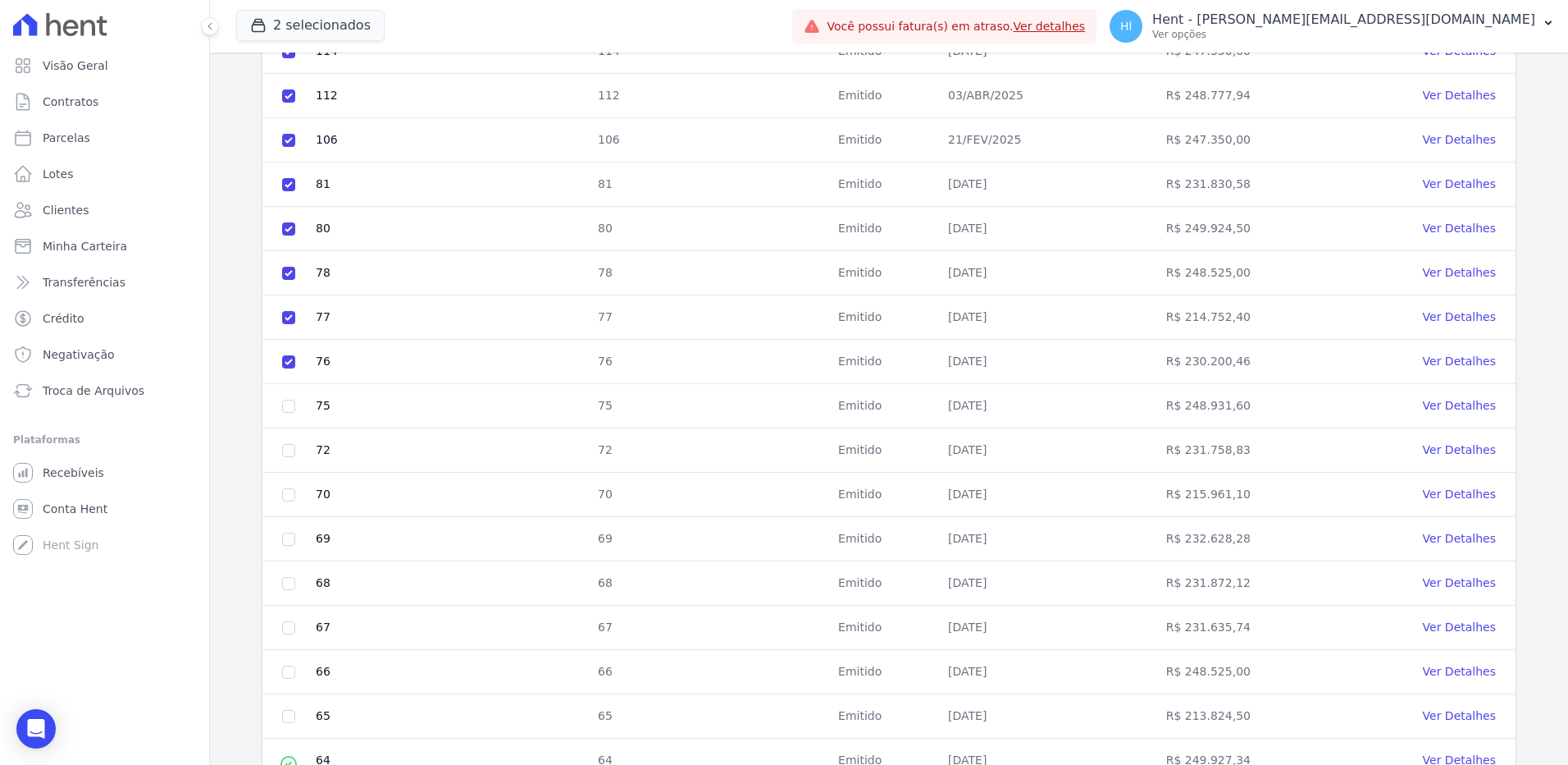
click at [294, 398] on td at bounding box center [289, 405] width 53 height 44
click at [291, 408] on input "checkbox" at bounding box center [288, 405] width 13 height 13
checkbox input "true"
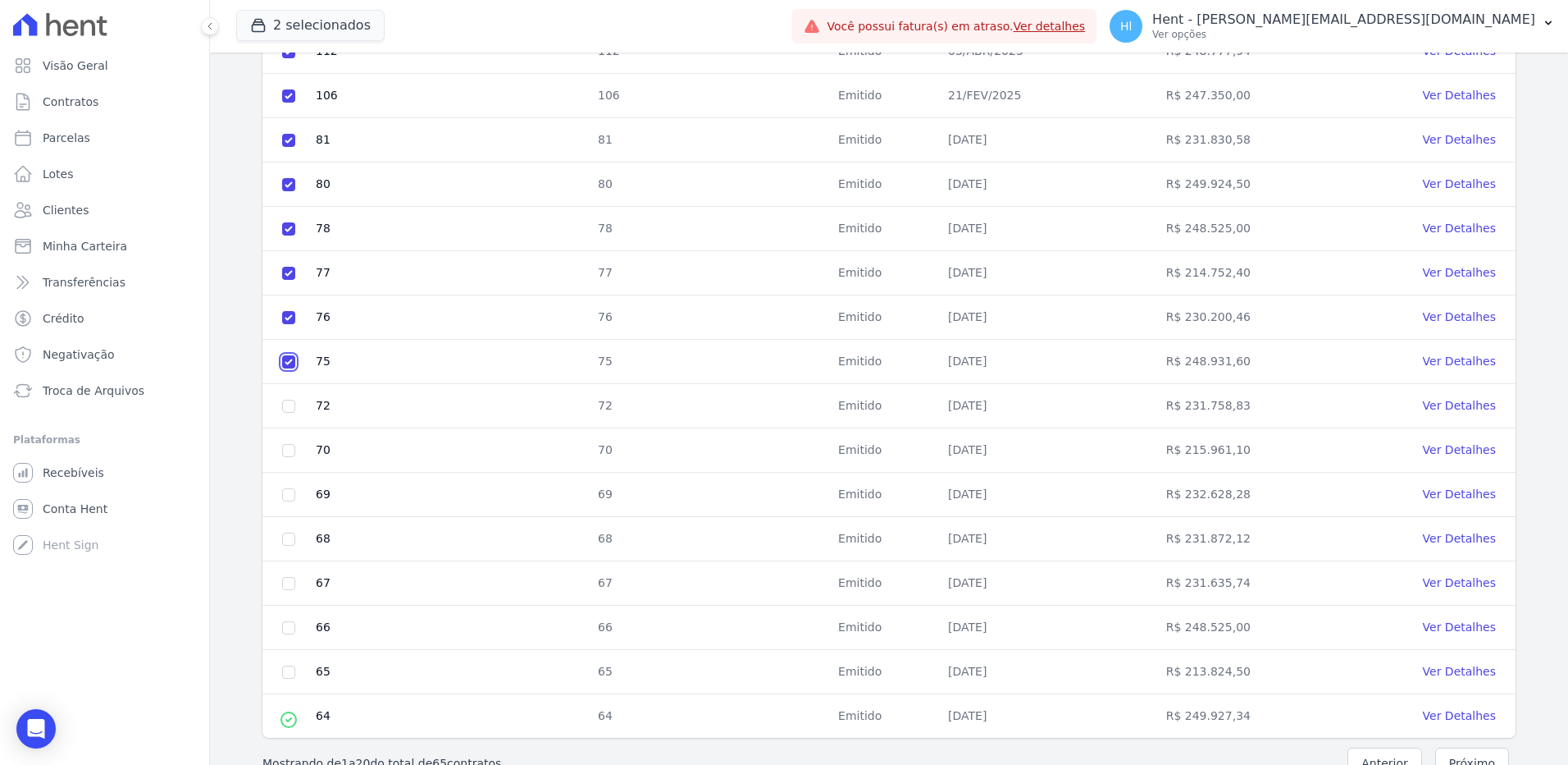
scroll to position [565, 0]
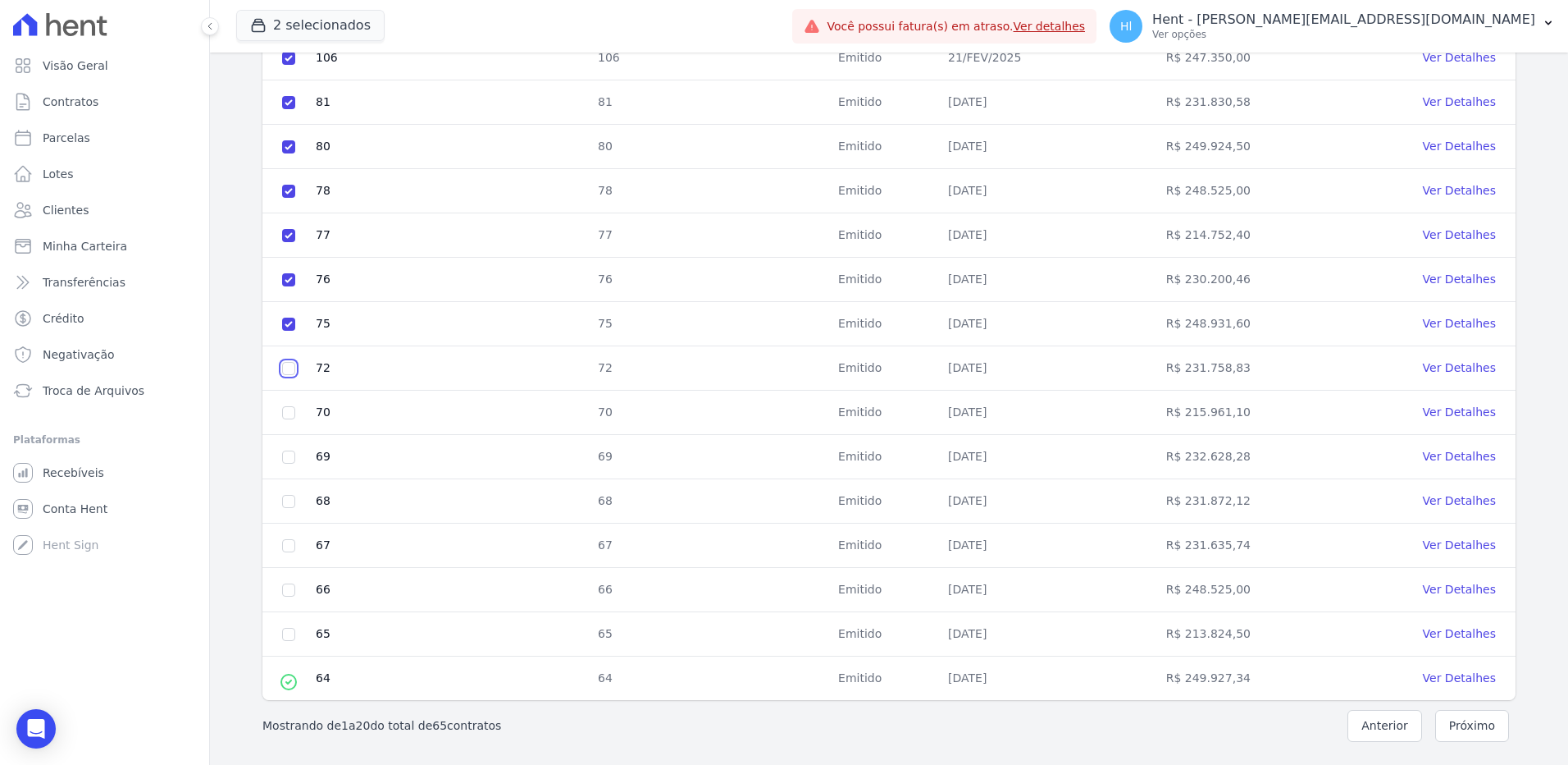
click at [291, 375] on input "checkbox" at bounding box center [288, 368] width 13 height 13
checkbox input "true"
click at [291, 411] on input "checkbox" at bounding box center [288, 412] width 13 height 13
checkbox input "true"
click at [288, 457] on input "checkbox" at bounding box center [288, 456] width 13 height 13
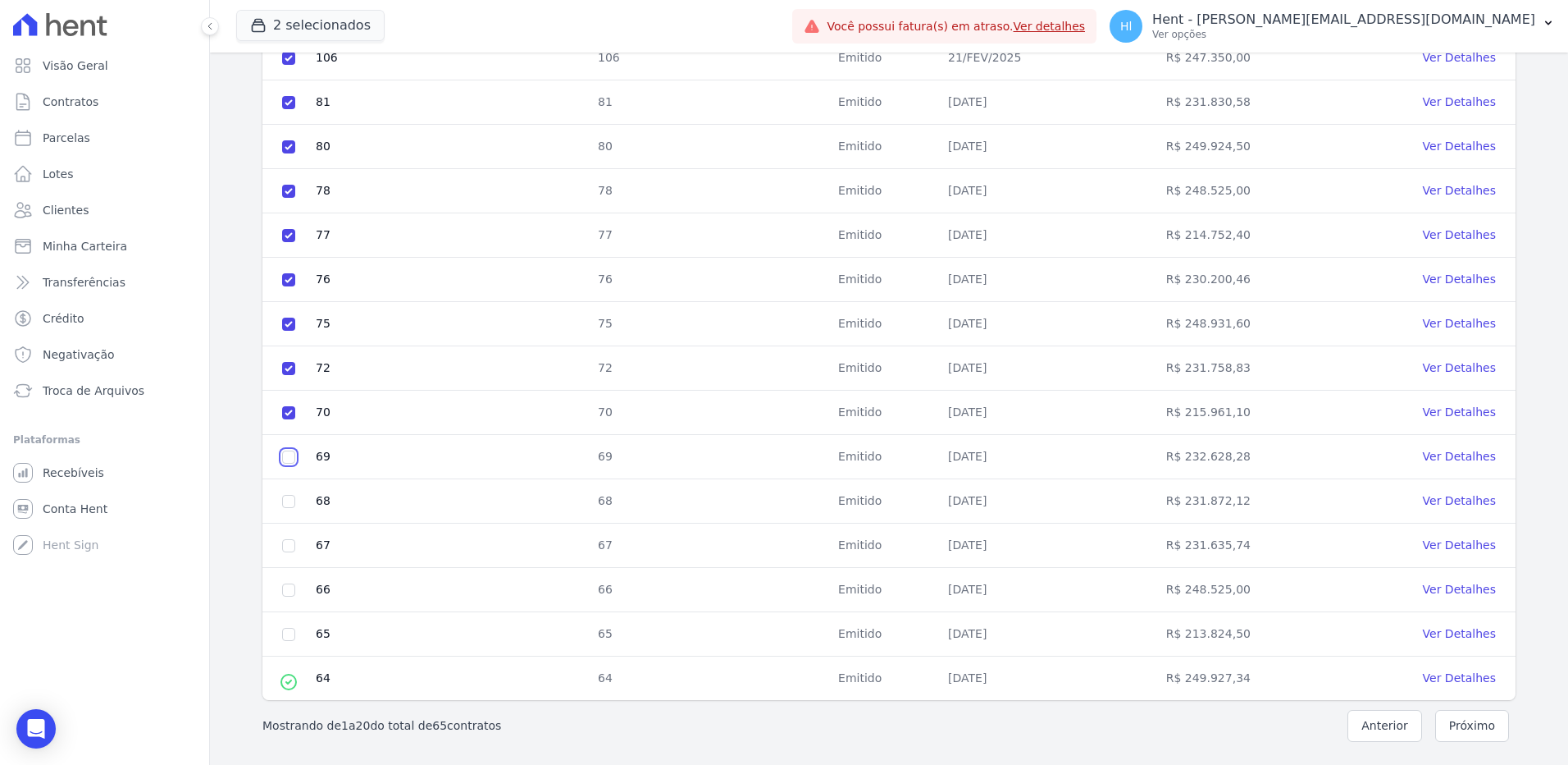
checkbox input "true"
drag, startPoint x: 288, startPoint y: 487, endPoint x: 289, endPoint y: 497, distance: 10.0
click at [288, 489] on td at bounding box center [289, 501] width 53 height 44
click at [289, 497] on input "checkbox" at bounding box center [288, 501] width 13 height 13
checkbox input "true"
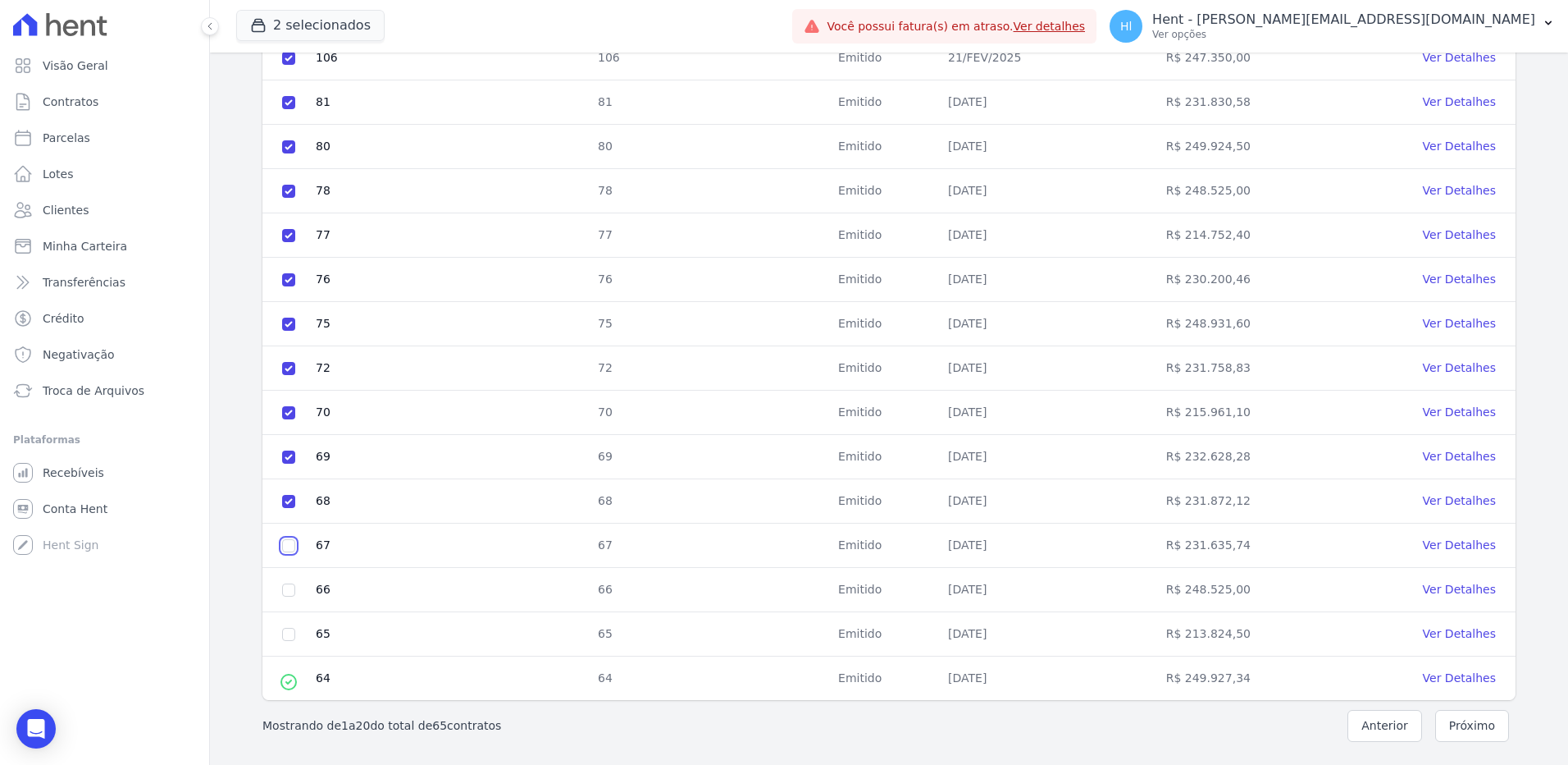
click at [291, 550] on input "checkbox" at bounding box center [288, 545] width 13 height 13
checkbox input "true"
click at [292, 590] on input "checkbox" at bounding box center [288, 590] width 13 height 13
checkbox input "true"
click at [291, 638] on input "checkbox" at bounding box center [288, 634] width 13 height 13
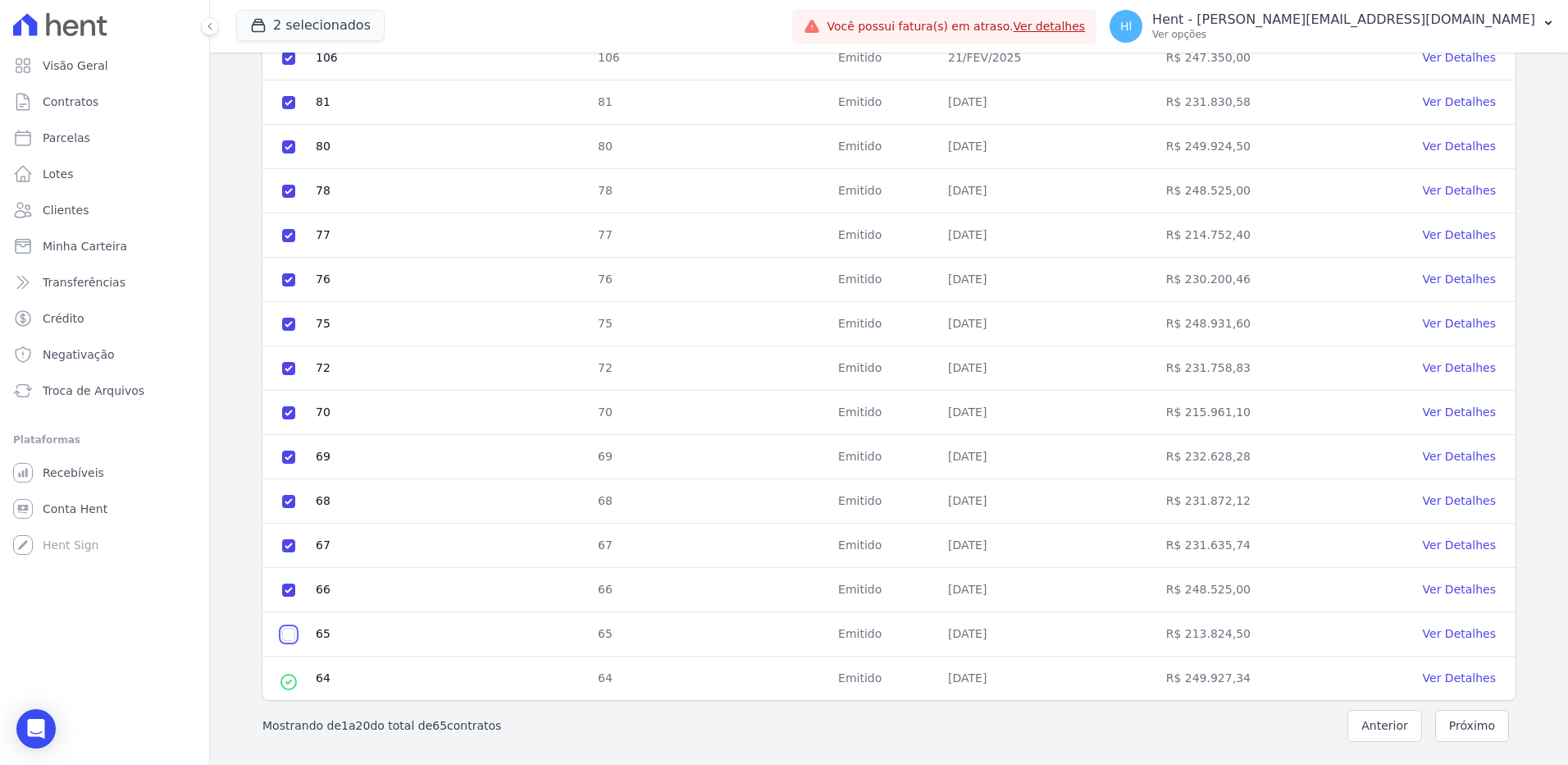
checkbox input "true"
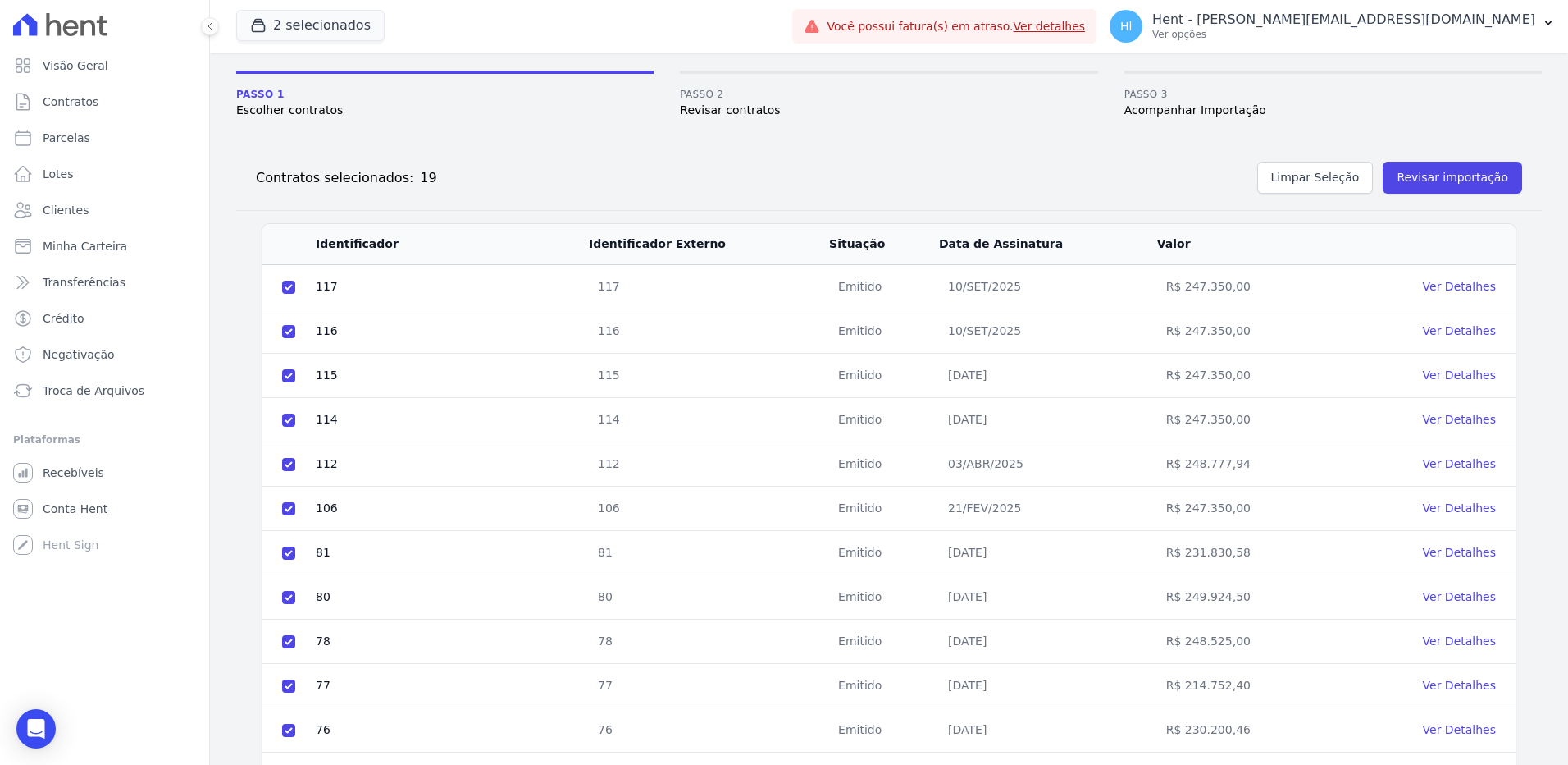
scroll to position [0, 0]
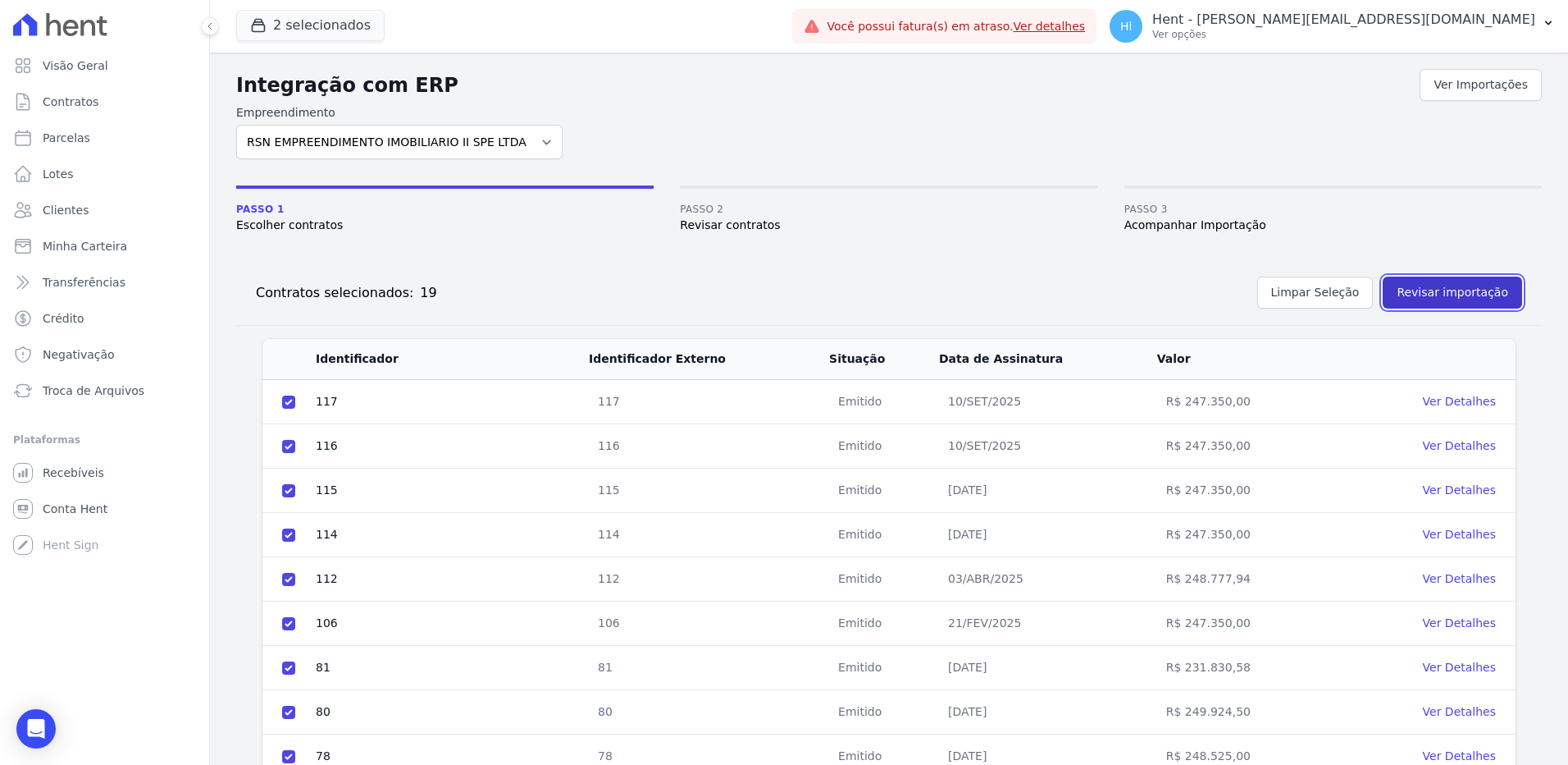
click at [1418, 305] on button "Revisar importação" at bounding box center [1453, 293] width 139 height 32
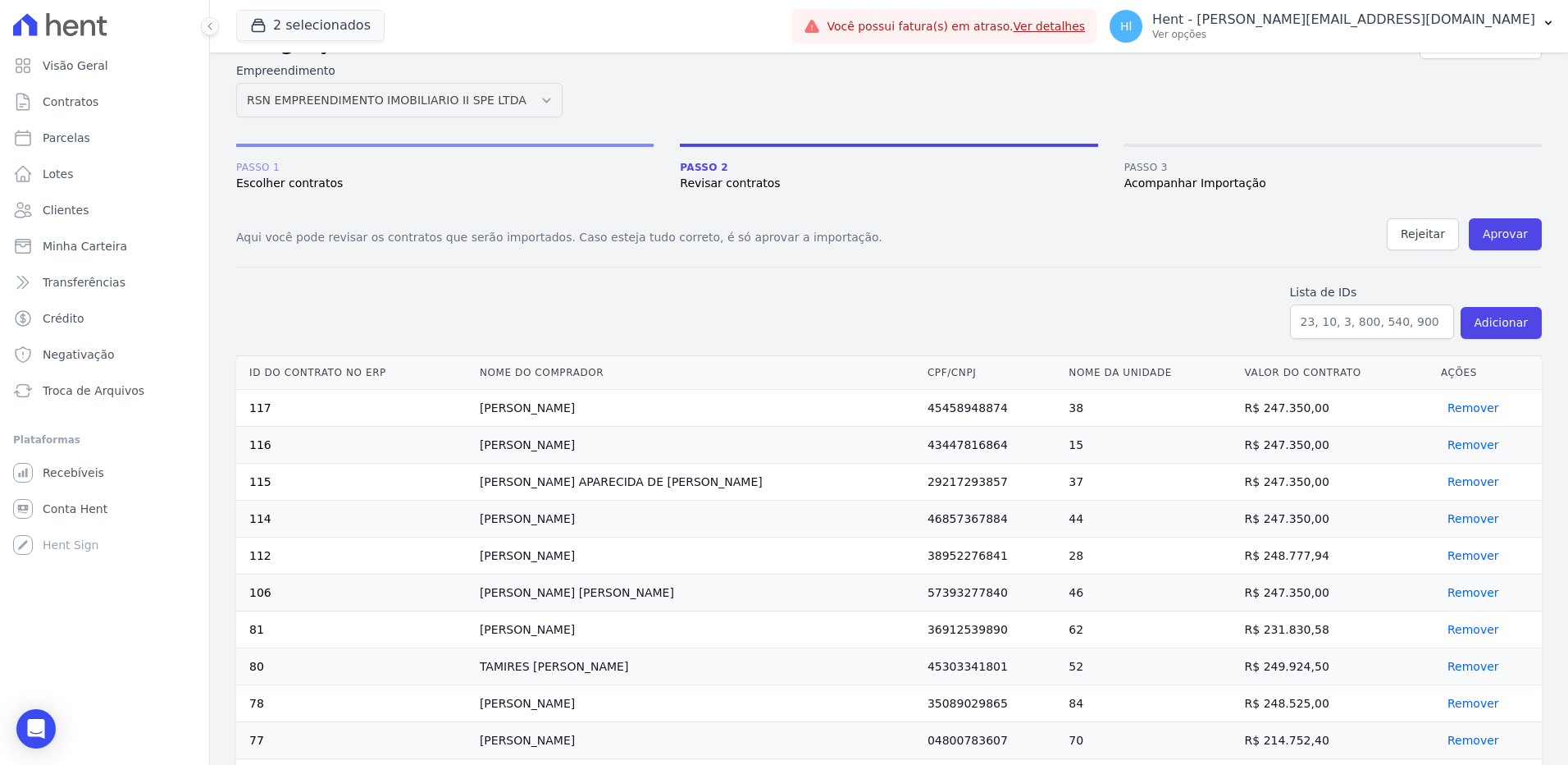
scroll to position [164, 0]
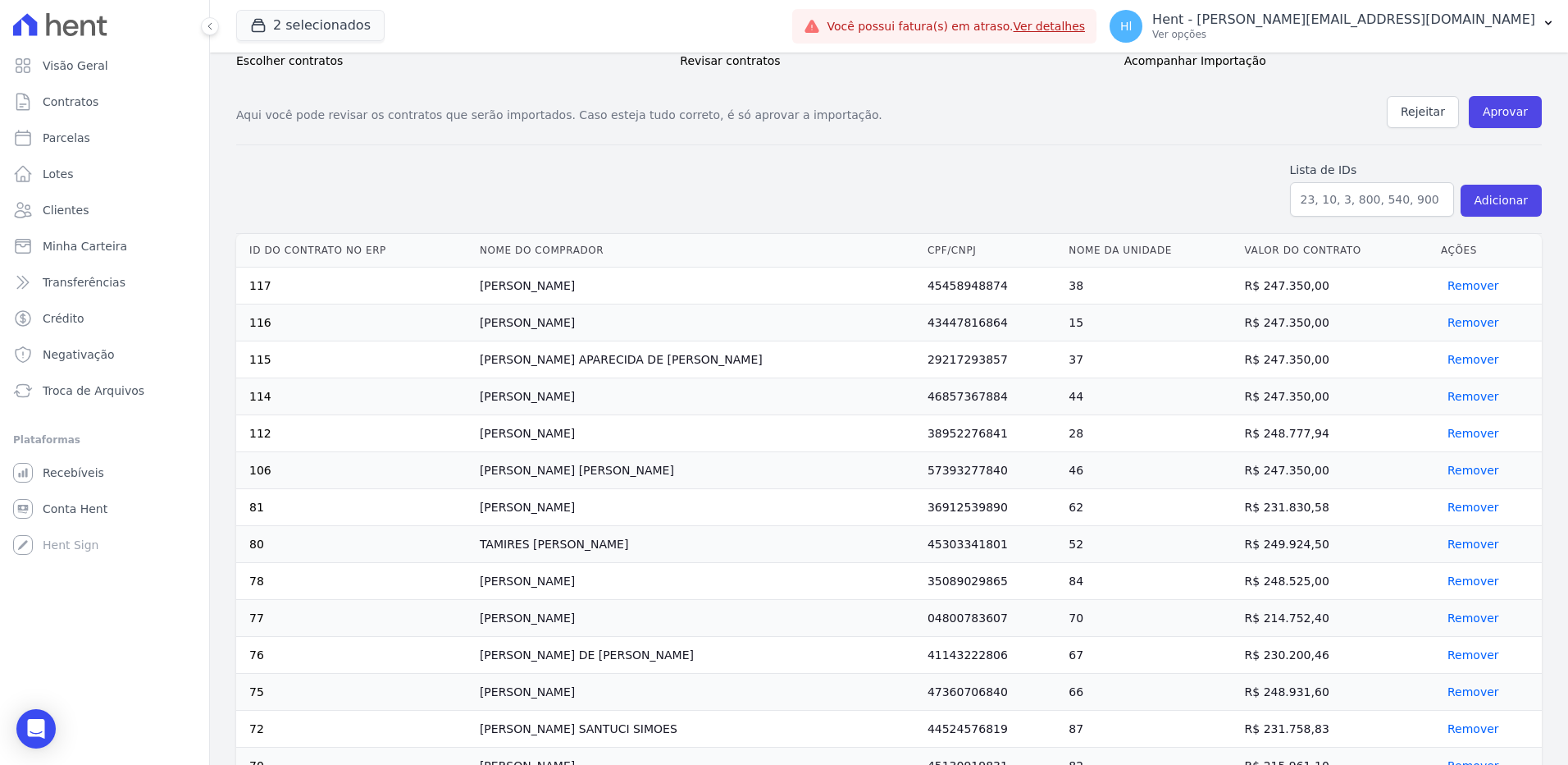
drag, startPoint x: 897, startPoint y: 281, endPoint x: 969, endPoint y: 291, distance: 72.7
click at [969, 291] on td "45458948874" at bounding box center [992, 285] width 141 height 37
copy td "45458948874"
click at [1456, 288] on button "Remover" at bounding box center [1469, 285] width 58 height 16
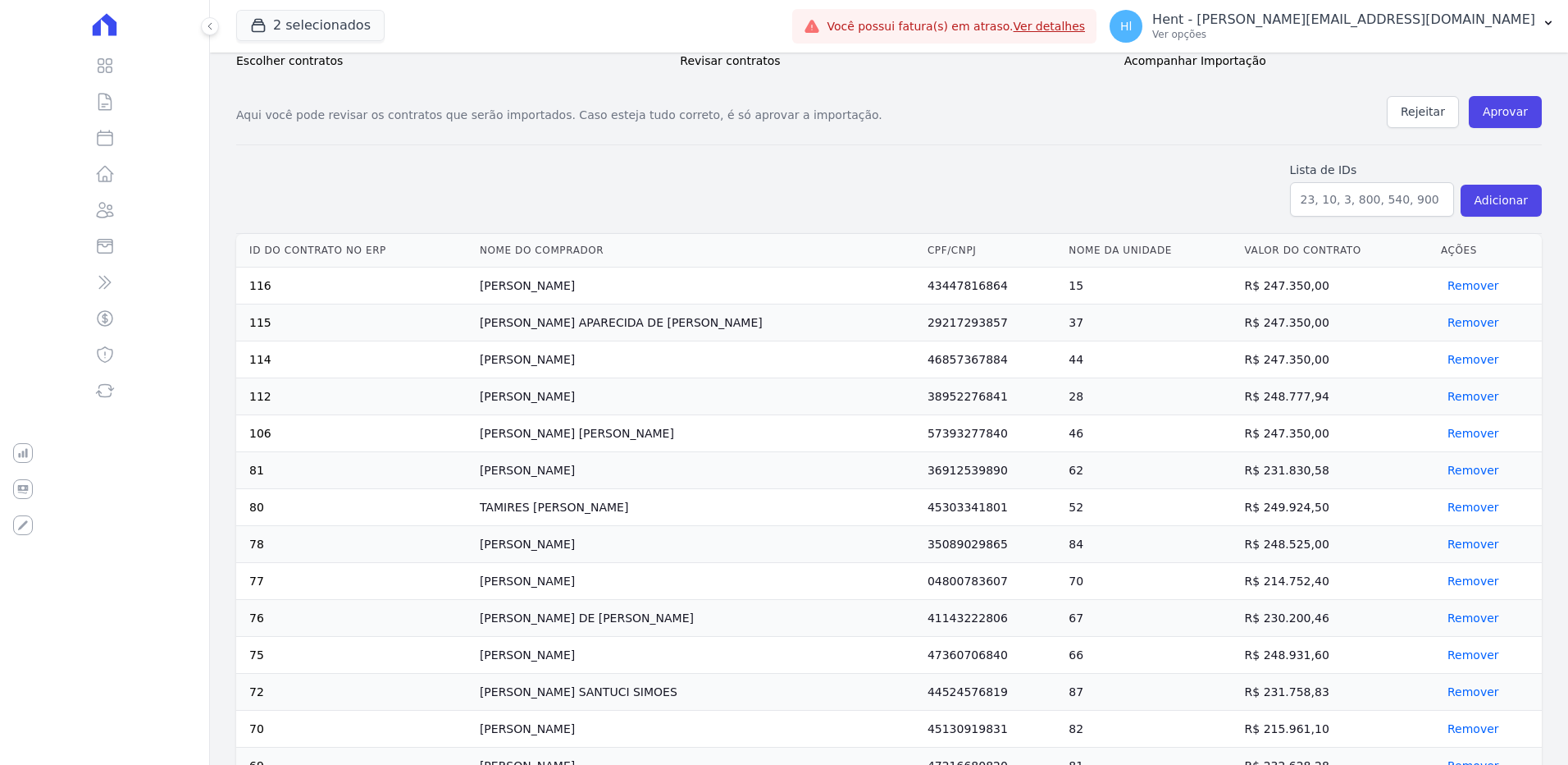
drag, startPoint x: 896, startPoint y: 286, endPoint x: 967, endPoint y: 288, distance: 71.0
click at [967, 288] on td "43447816864" at bounding box center [992, 285] width 141 height 37
copy td "43447816864"
click at [1455, 286] on button "Remover" at bounding box center [1469, 285] width 58 height 16
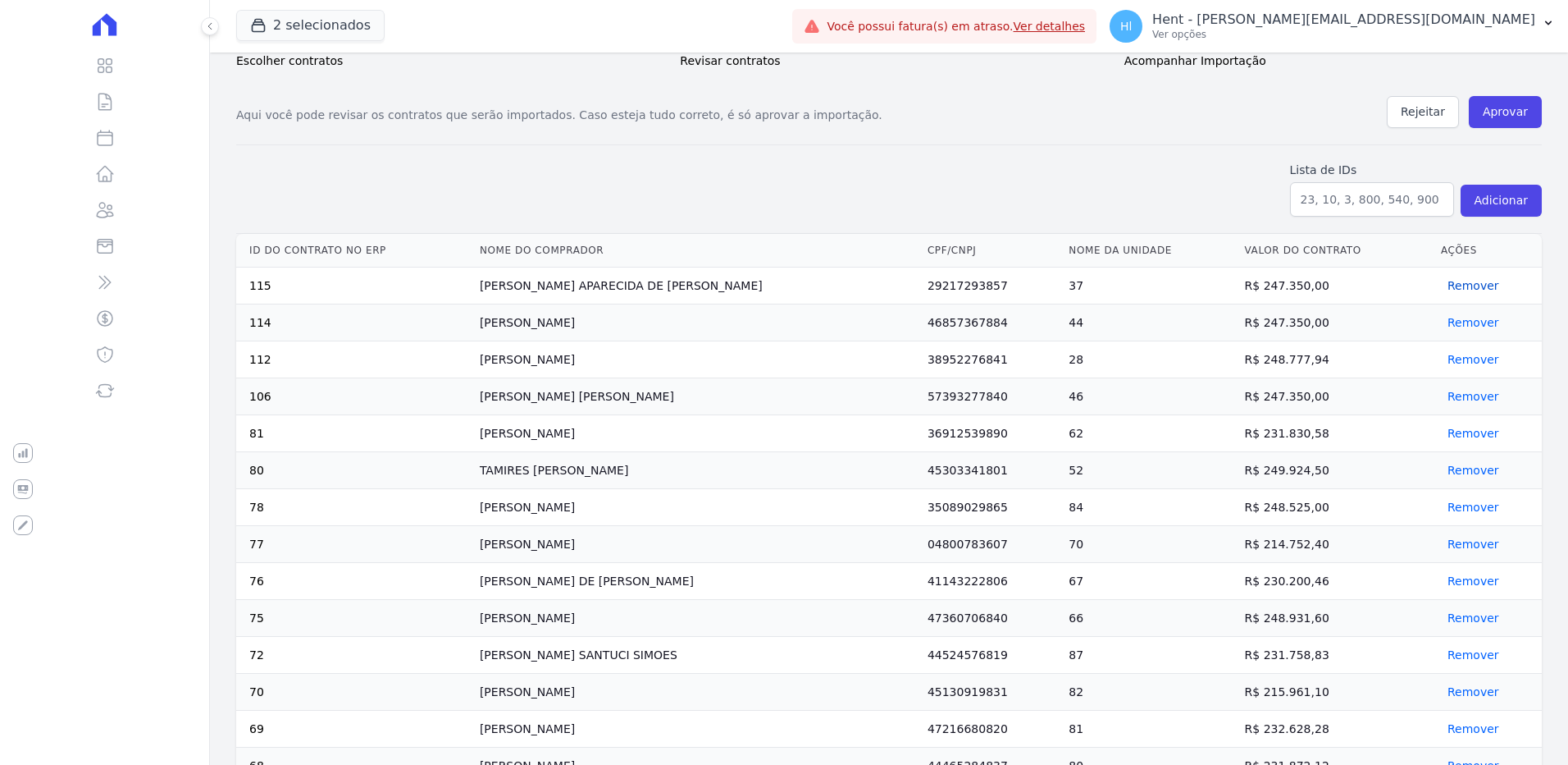
click at [1457, 286] on button "Remover" at bounding box center [1469, 285] width 58 height 16
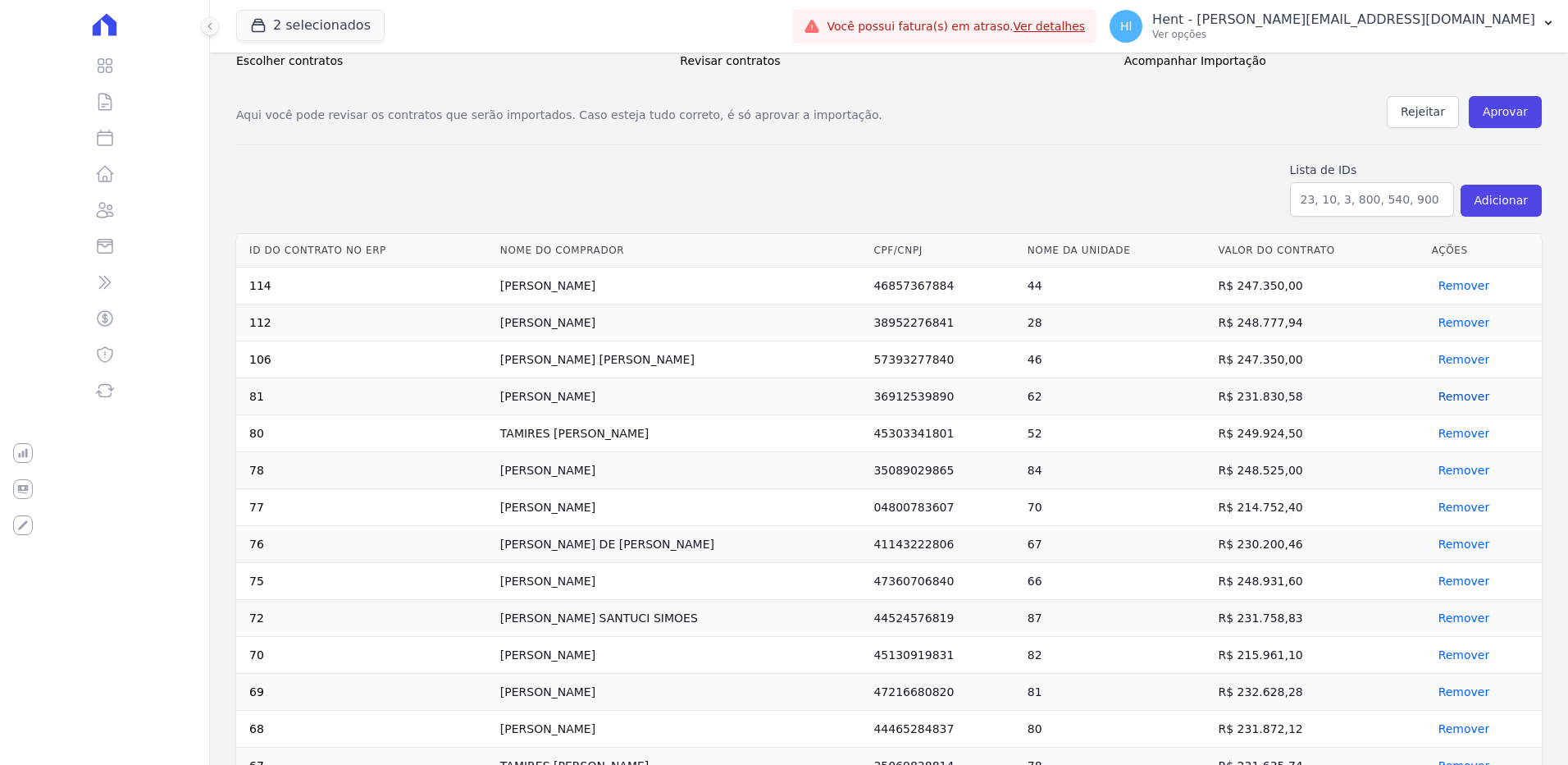
click at [1456, 397] on button "Remover" at bounding box center [1460, 396] width 58 height 16
click at [936, 415] on td "35089029865" at bounding box center [944, 433] width 153 height 37
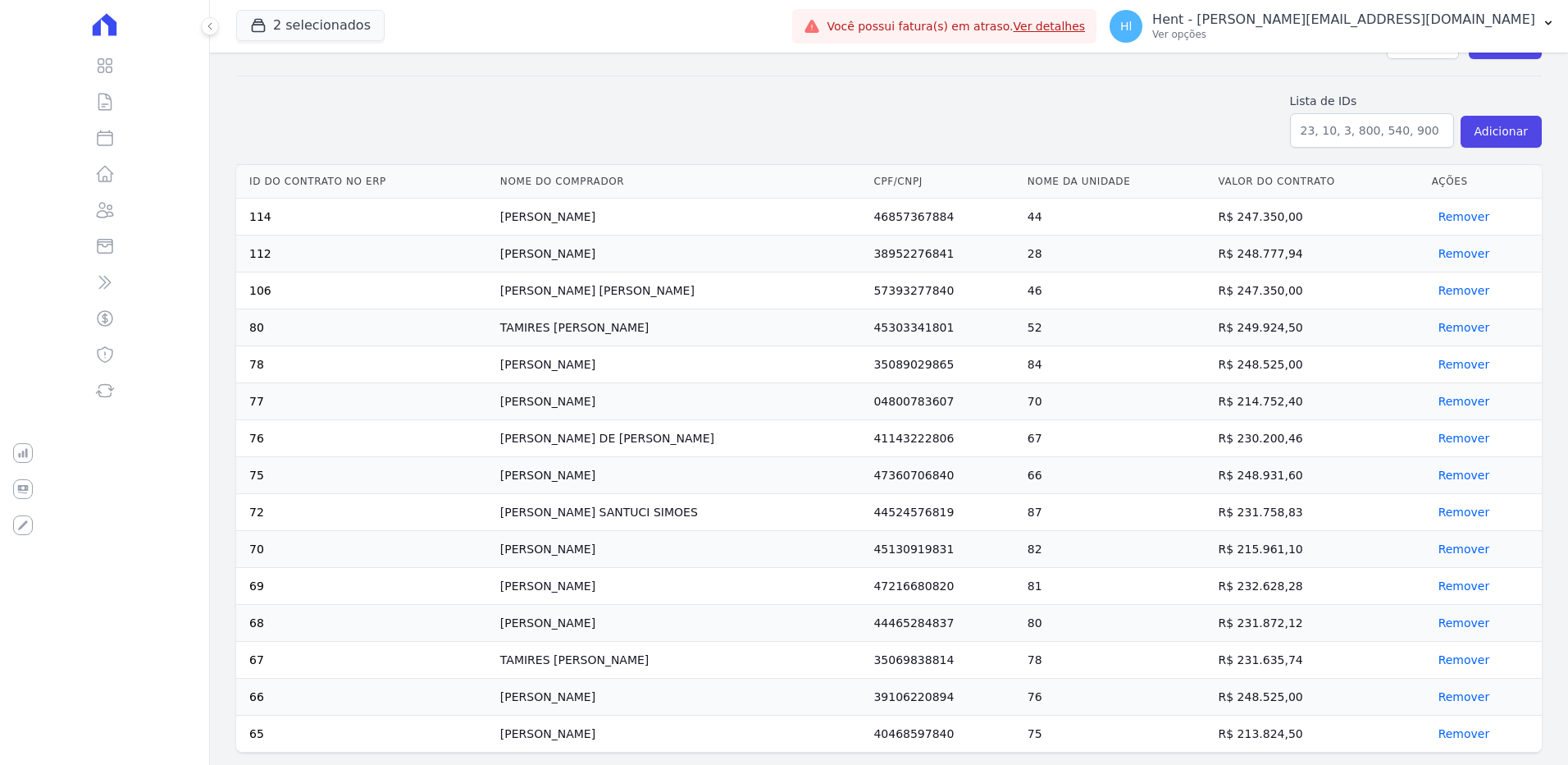
scroll to position [234, 0]
click at [1458, 401] on button "Remover" at bounding box center [1460, 400] width 58 height 16
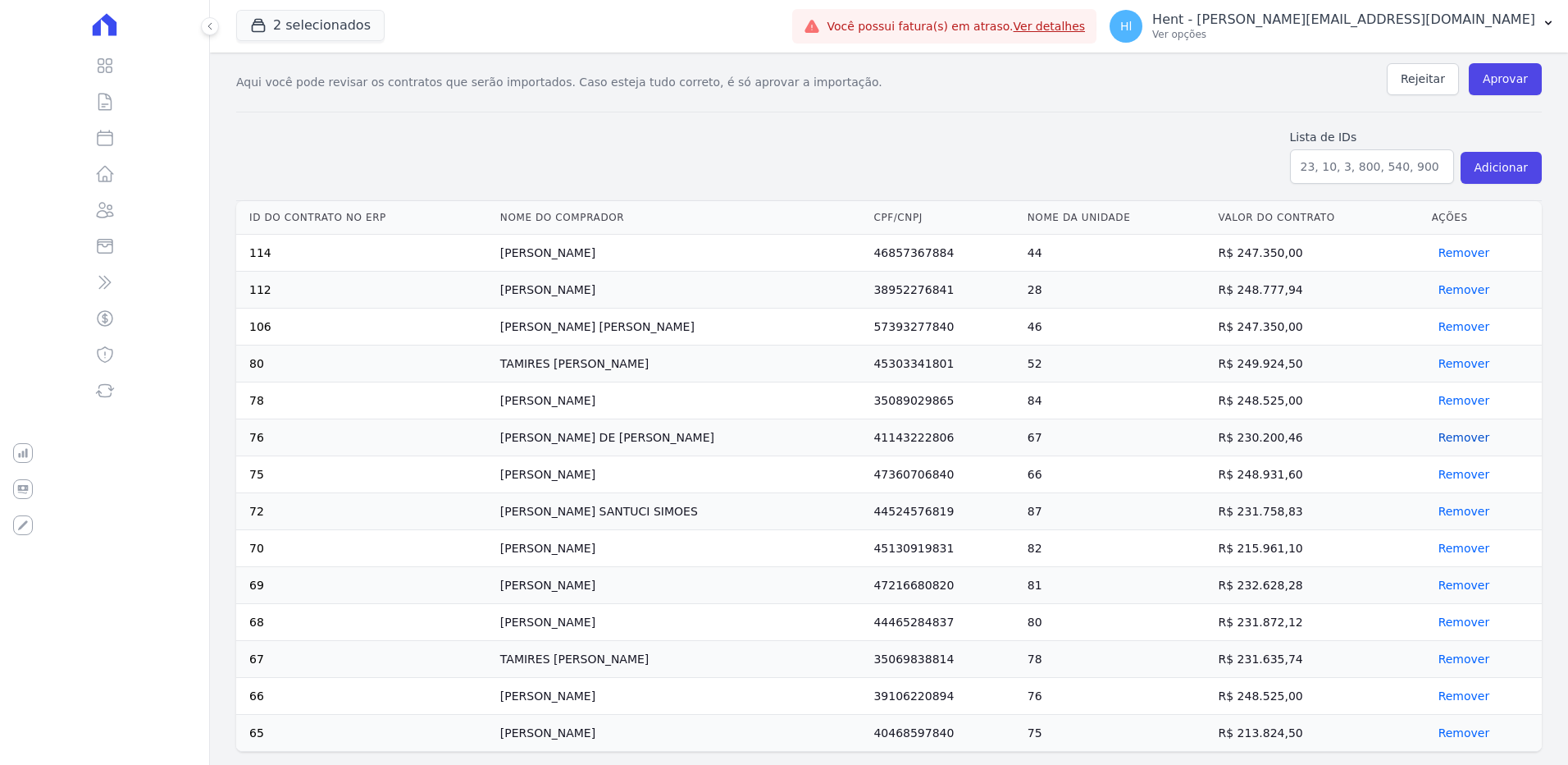
click at [1460, 437] on button "Remover" at bounding box center [1460, 437] width 58 height 16
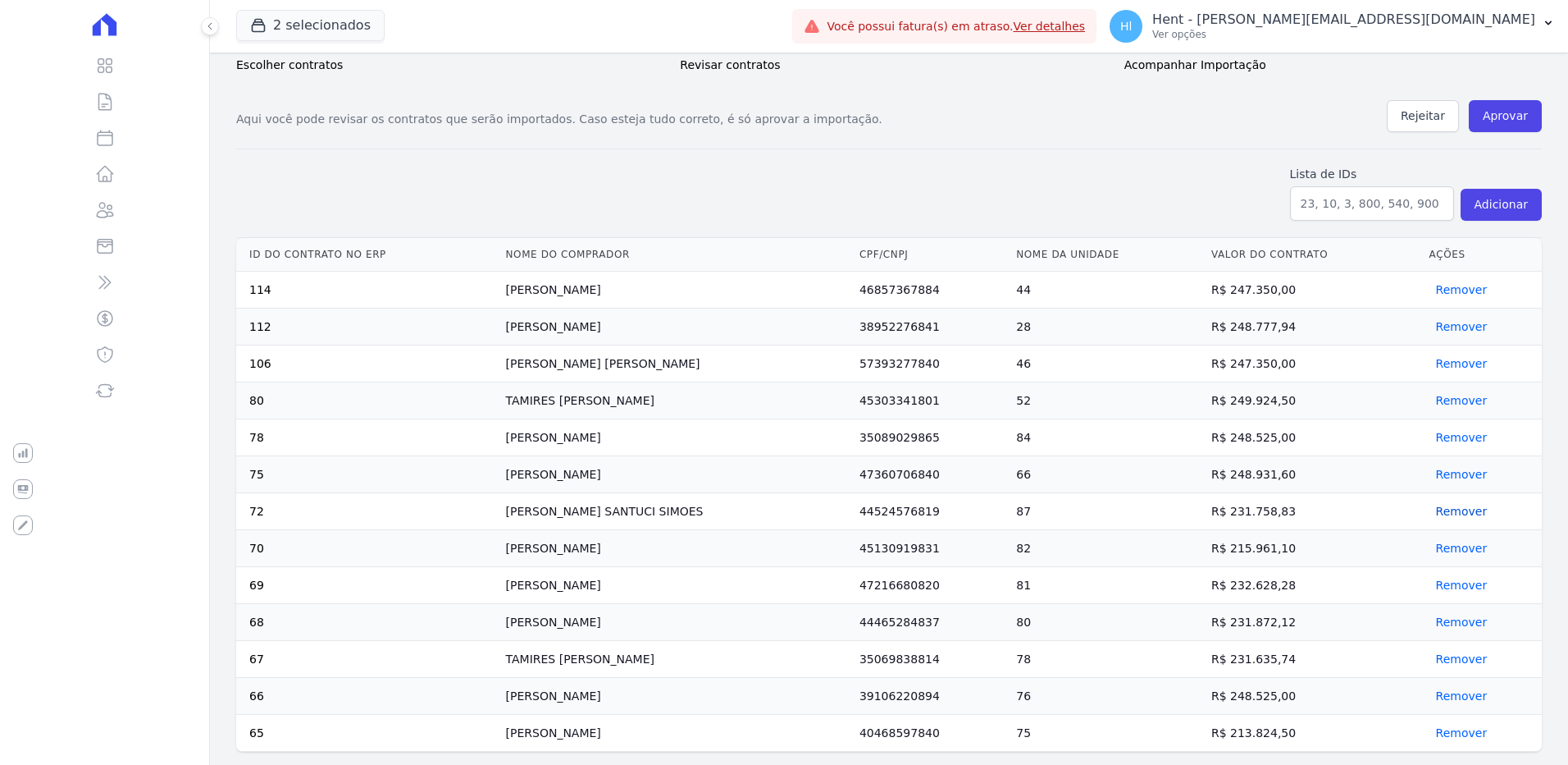
click at [1449, 512] on button "Remover" at bounding box center [1458, 511] width 58 height 16
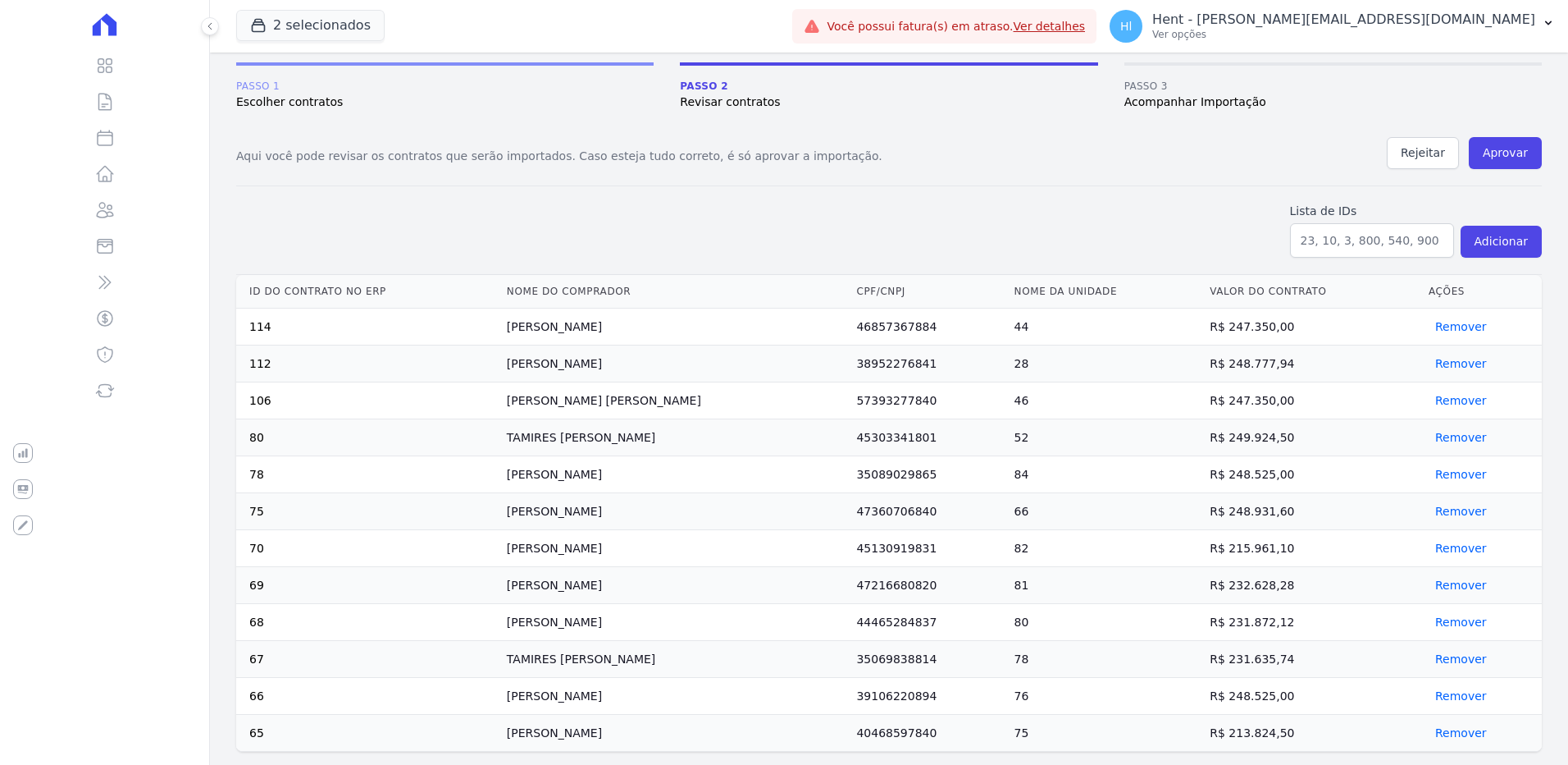
scroll to position [124, 0]
click at [1446, 584] on button "Remover" at bounding box center [1457, 585] width 58 height 16
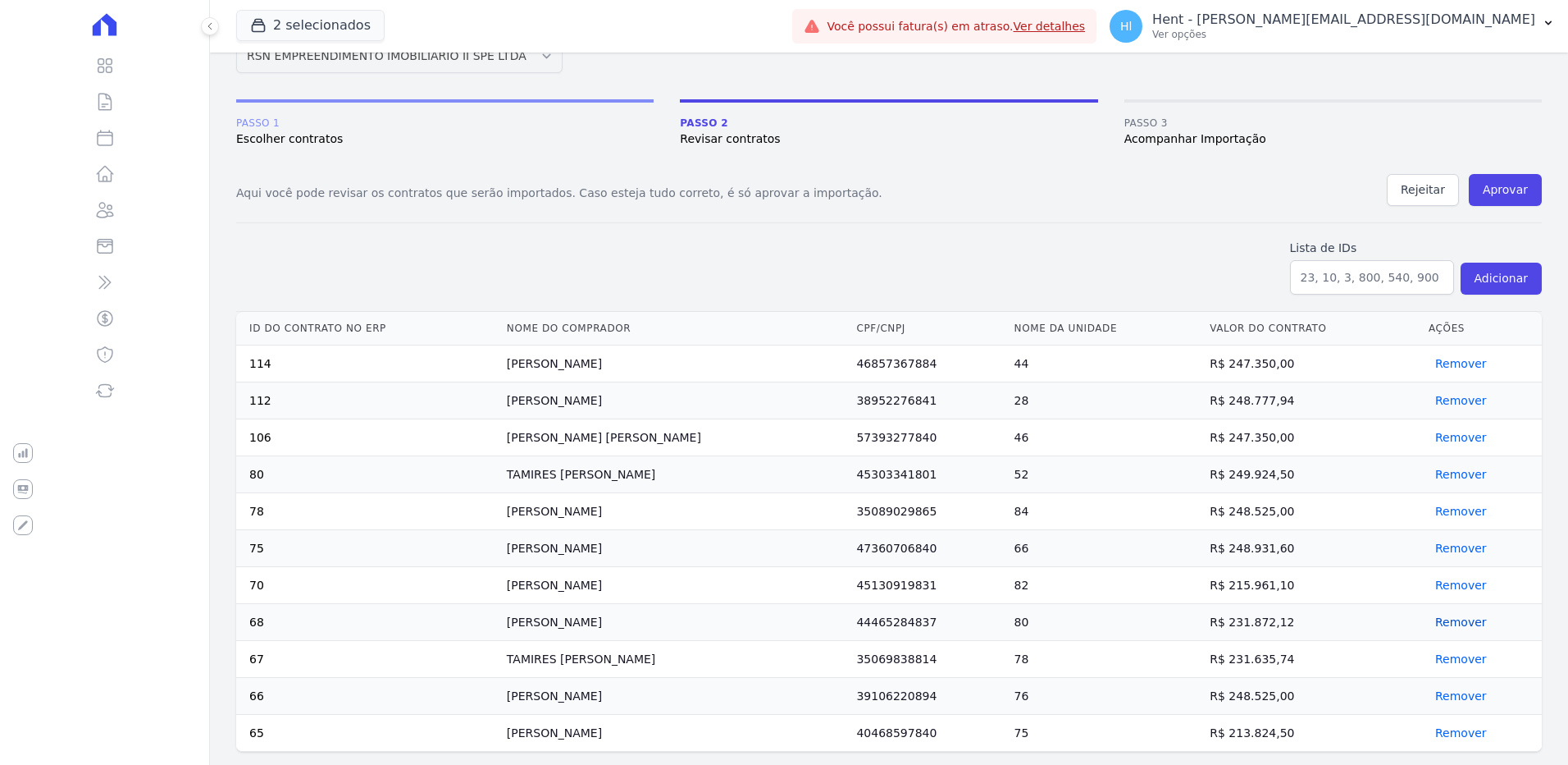
click at [1456, 625] on button "Remover" at bounding box center [1457, 622] width 58 height 16
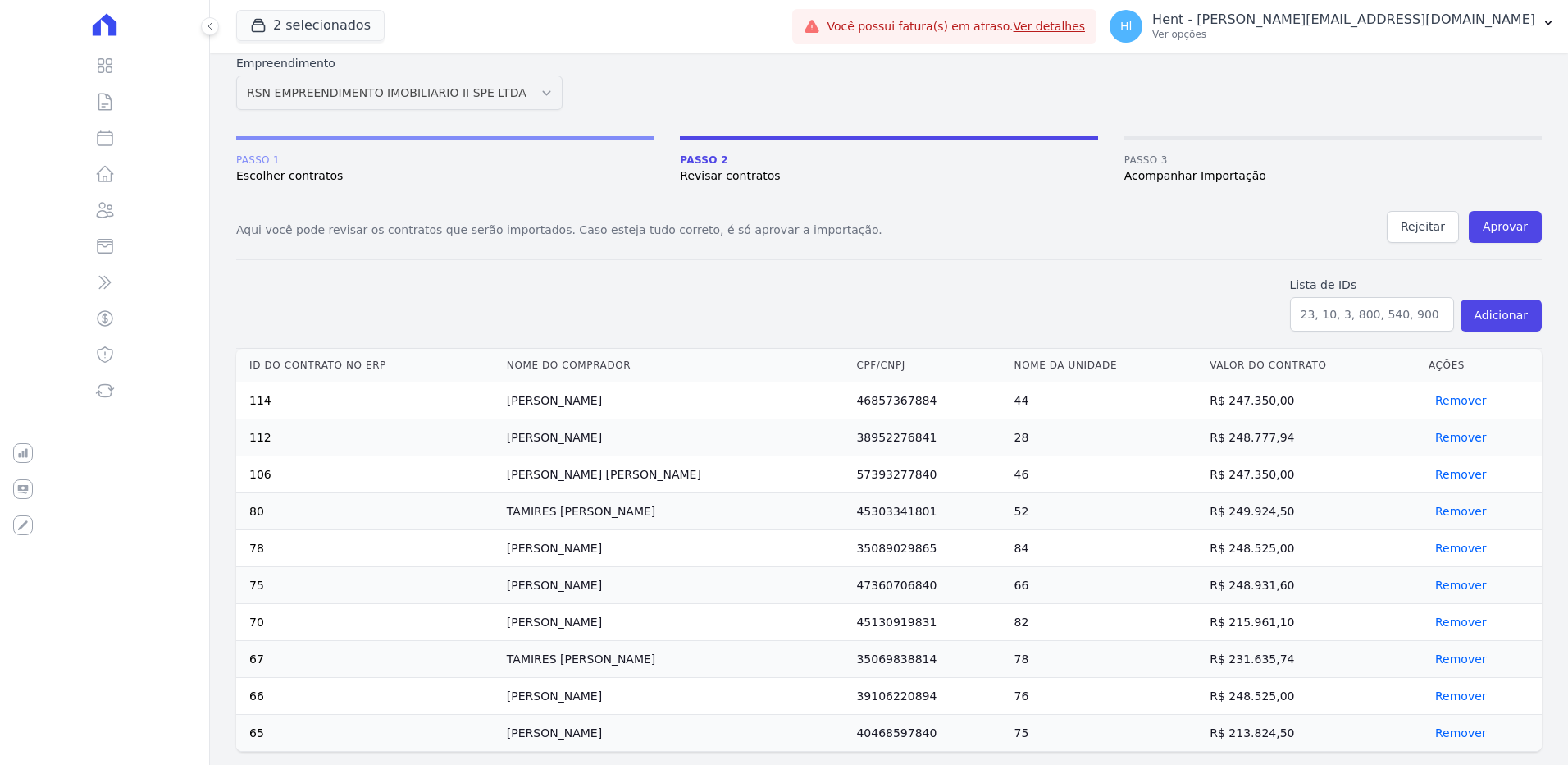
scroll to position [49, 0]
click at [1466, 658] on button "Remover" at bounding box center [1457, 658] width 58 height 16
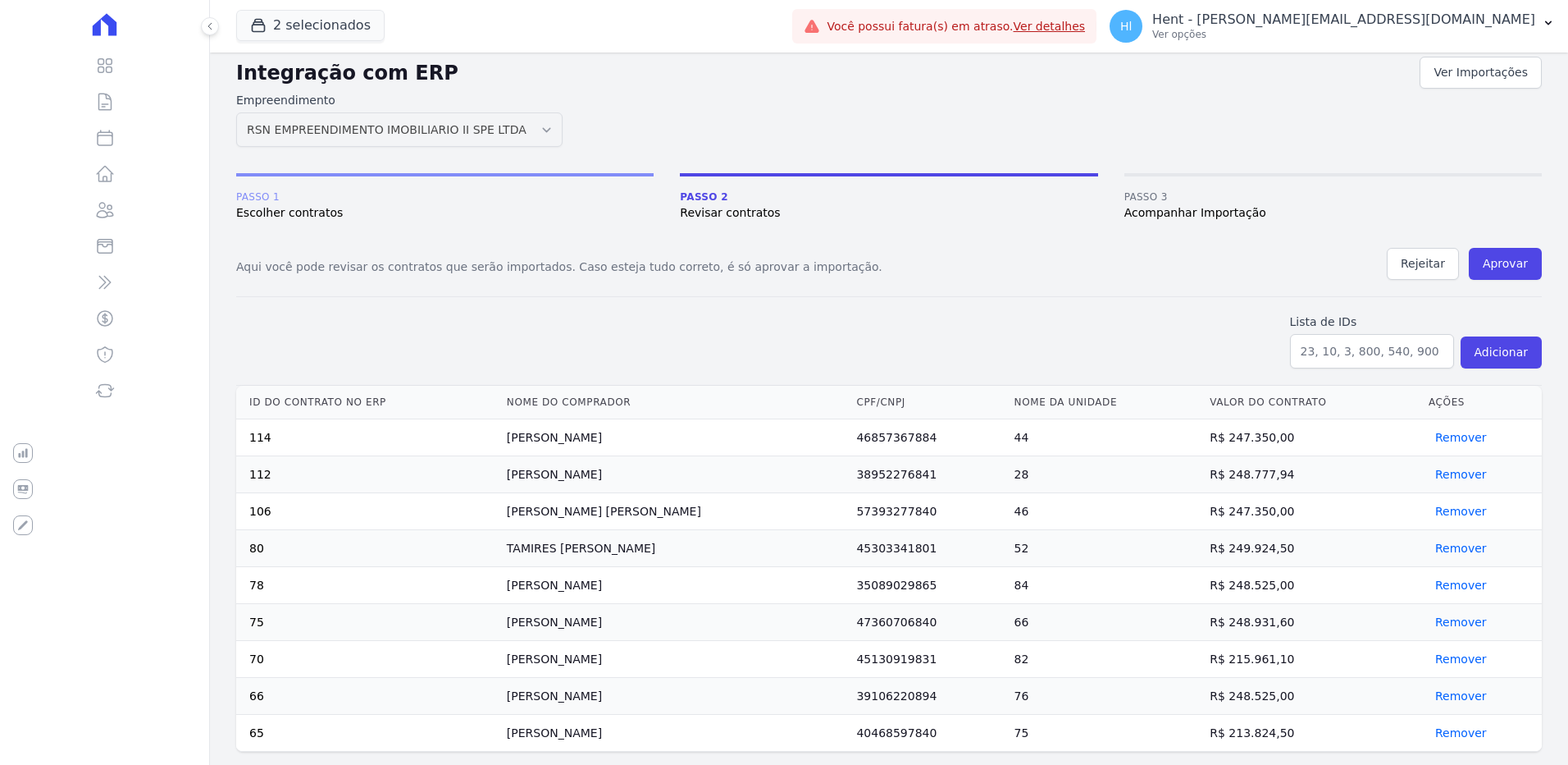
scroll to position [12, 0]
click at [1456, 731] on button "Remover" at bounding box center [1457, 732] width 58 height 16
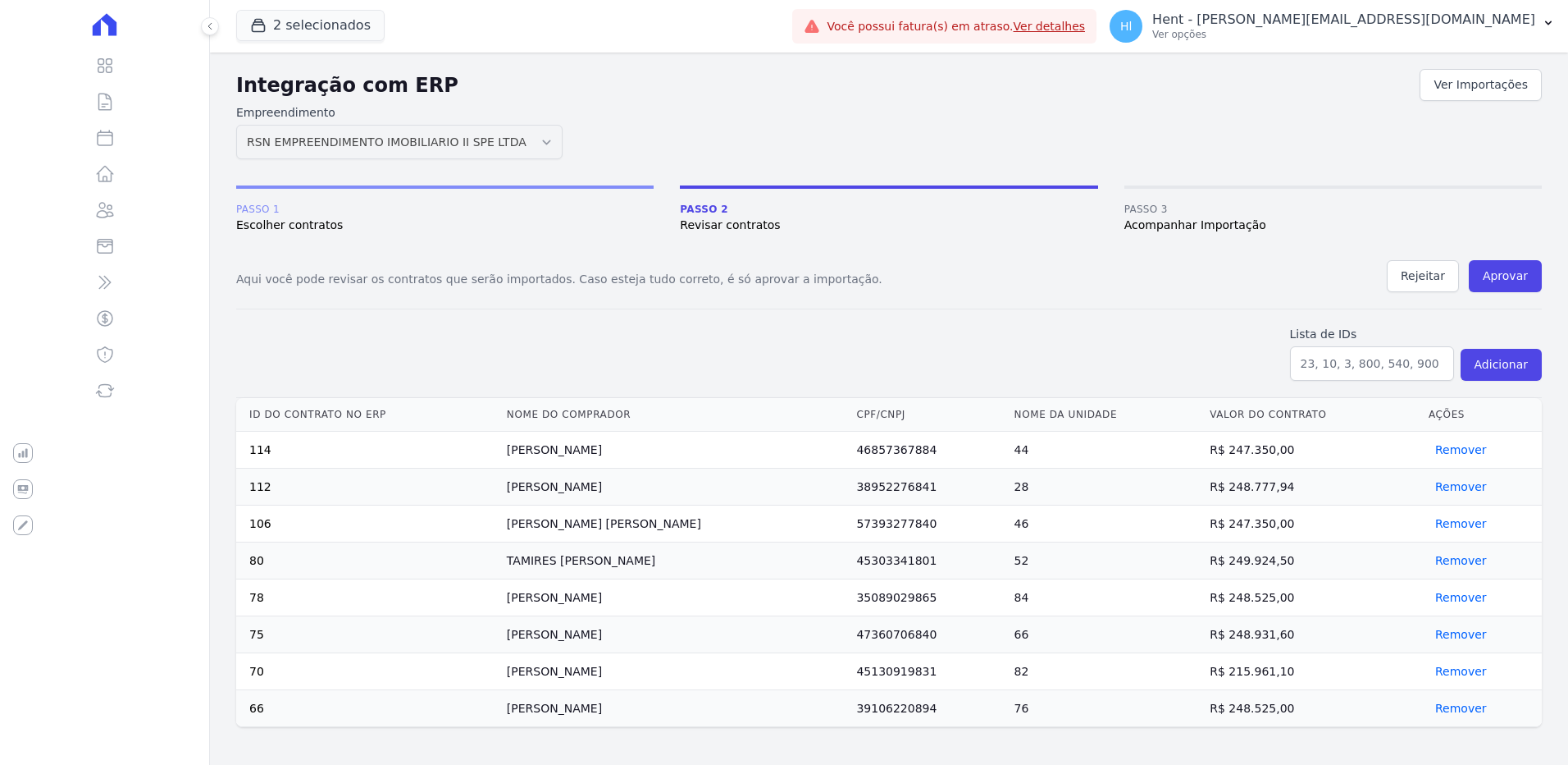
scroll to position [0, 0]
click at [1515, 276] on button "Aprovar" at bounding box center [1504, 276] width 73 height 32
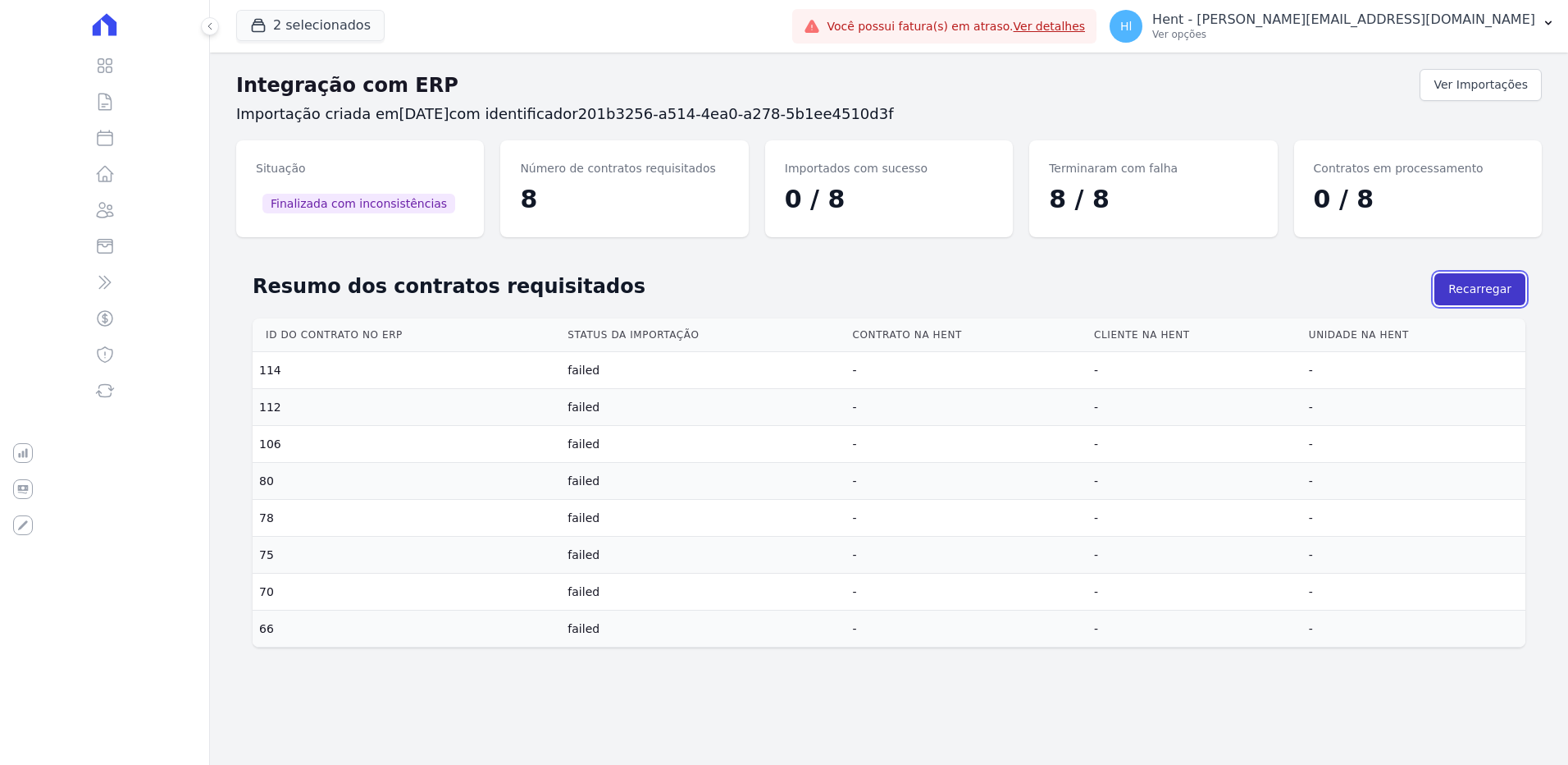
click at [1487, 288] on button "Recarregar" at bounding box center [1478, 289] width 91 height 32
